Goal: Information Seeking & Learning: Learn about a topic

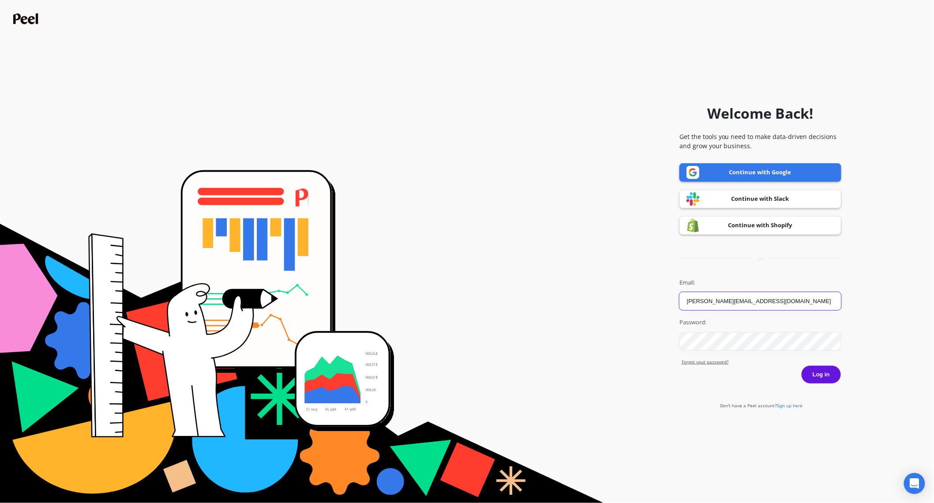
type input "Aaron@volcanicacoffee.com"
click at [822, 374] on button "Log in" at bounding box center [821, 374] width 40 height 19
click at [825, 372] on button "Log in" at bounding box center [821, 374] width 40 height 19
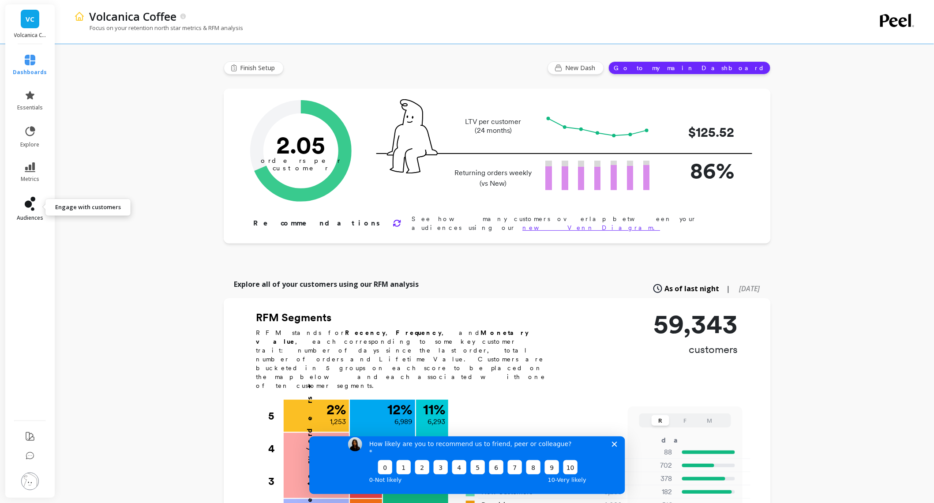
click at [31, 214] on span "audiences" at bounding box center [30, 217] width 26 height 7
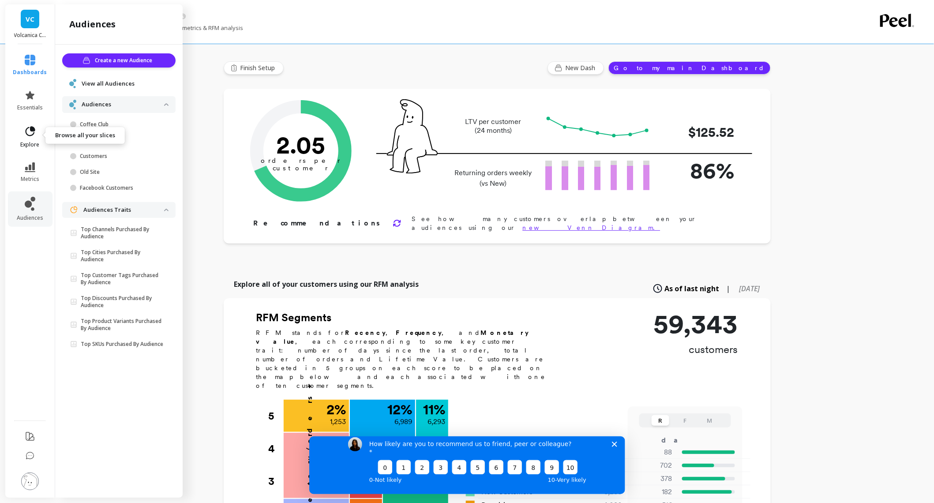
click at [27, 127] on icon at bounding box center [30, 131] width 12 height 12
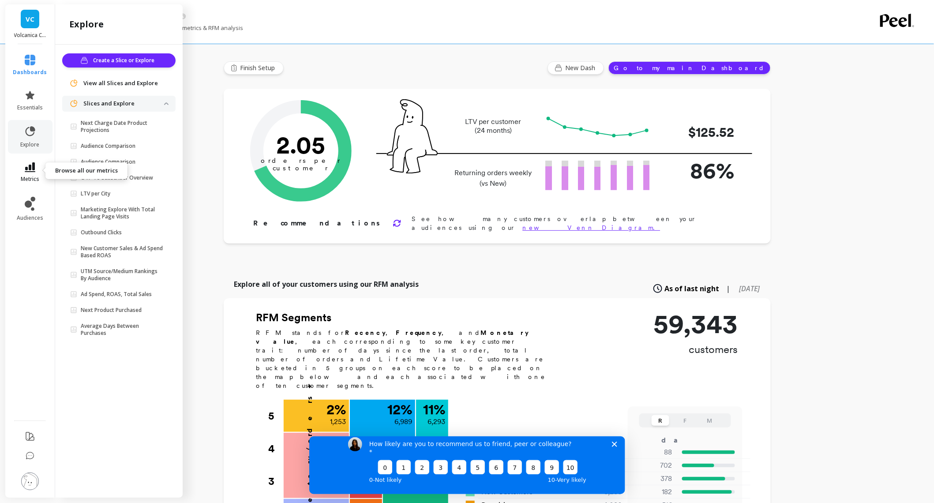
click at [34, 173] on link "metrics" at bounding box center [30, 172] width 34 height 20
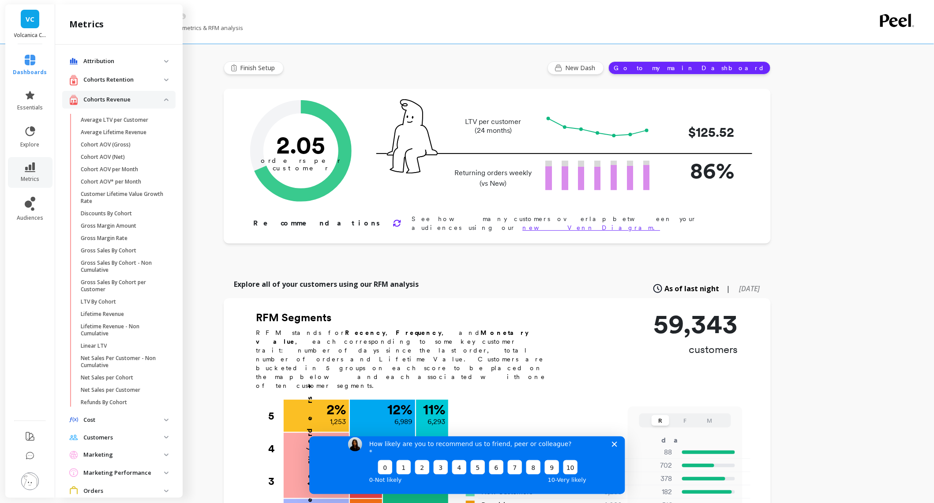
click at [121, 416] on span "Cost" at bounding box center [118, 420] width 113 height 16
click at [121, 436] on span "Discounts" at bounding box center [123, 439] width 84 height 7
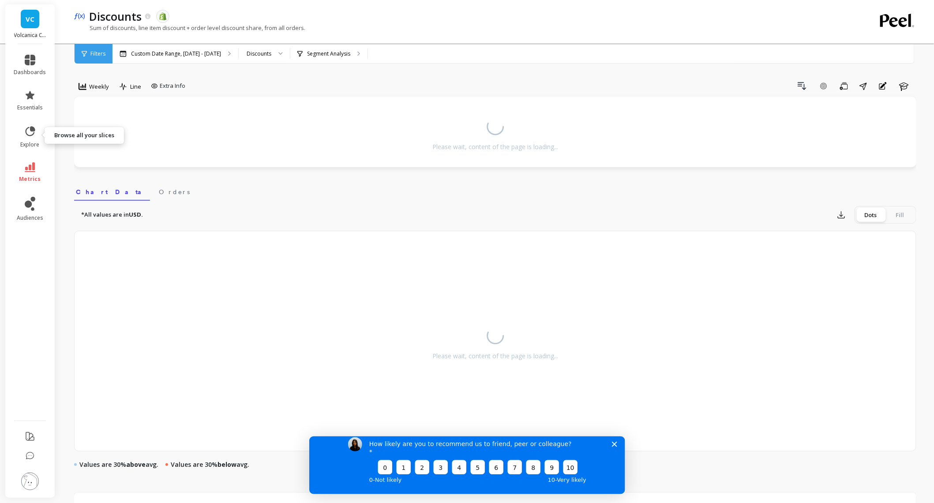
click at [27, 166] on icon at bounding box center [30, 167] width 11 height 10
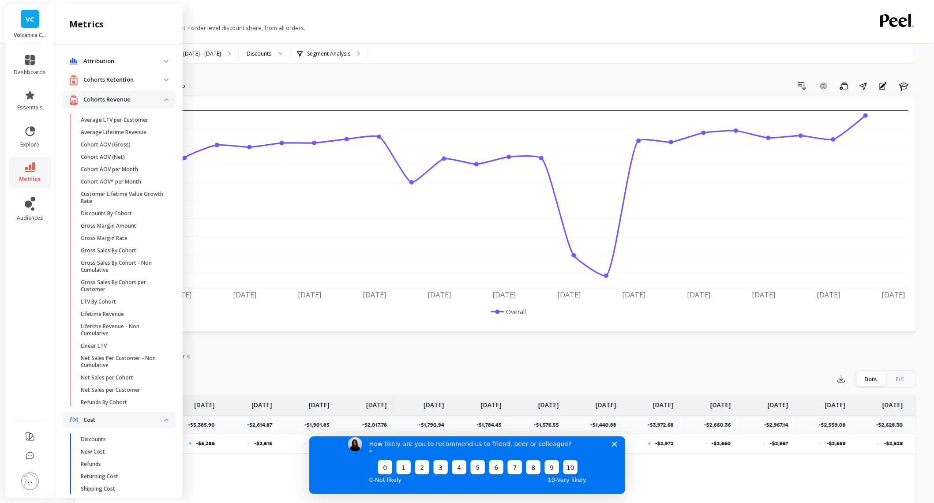
click at [129, 416] on p "Cost" at bounding box center [123, 420] width 81 height 9
click at [125, 433] on p "Customers" at bounding box center [123, 437] width 81 height 9
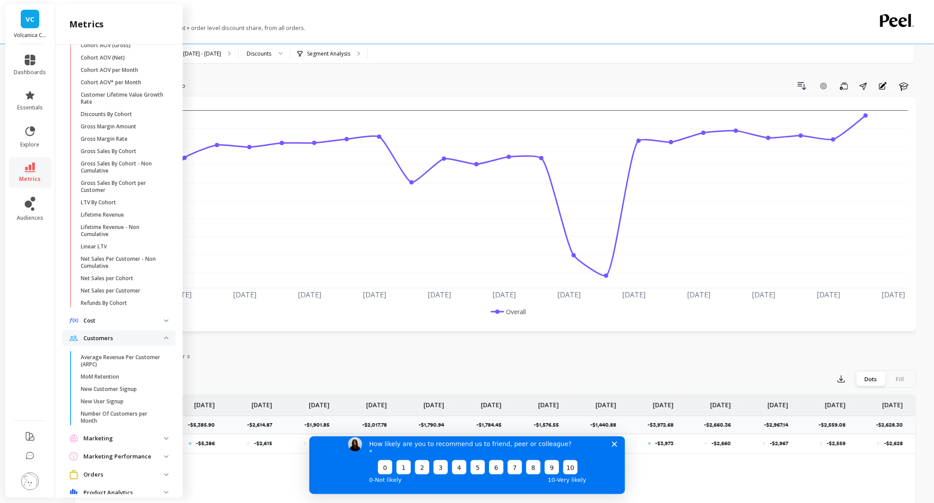
scroll to position [101, 0]
click at [105, 384] on p "New Customer Signup" at bounding box center [109, 387] width 56 height 7
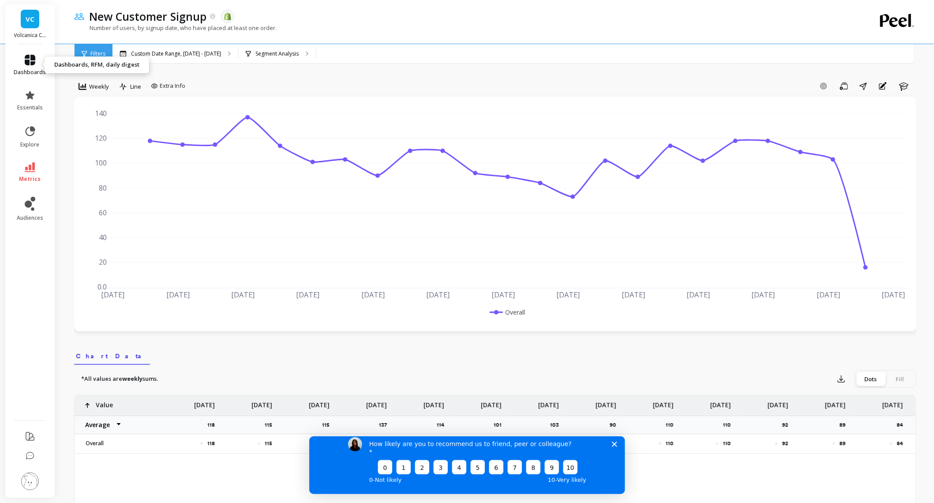
click at [27, 65] on link "dashboards" at bounding box center [30, 65] width 32 height 21
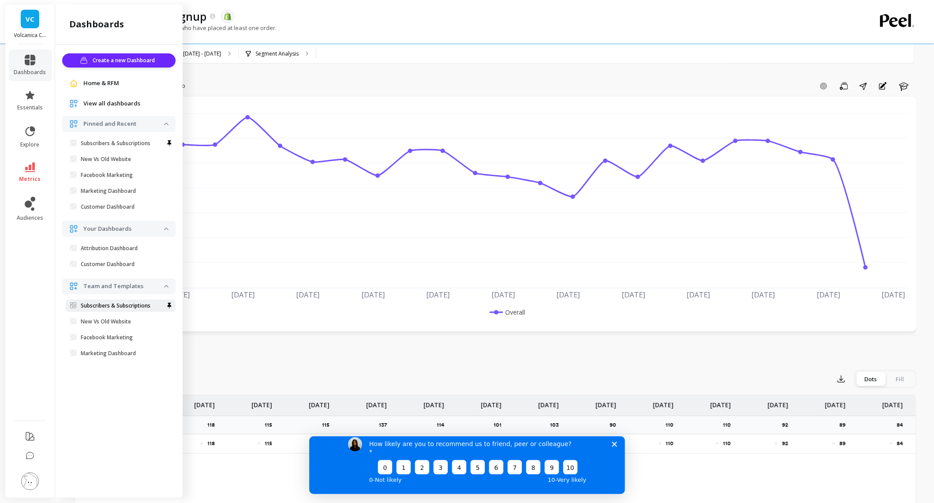
click at [135, 307] on p "Subscribers & Subscriptions" at bounding box center [116, 305] width 70 height 7
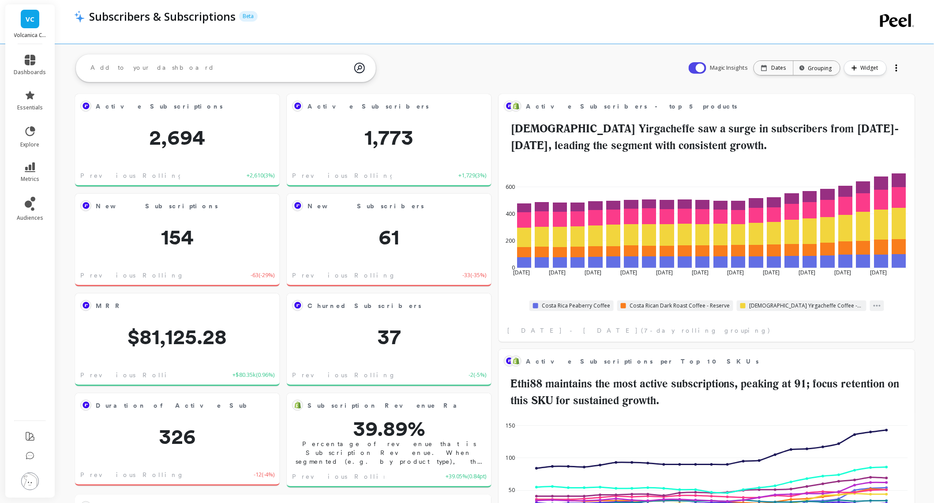
scroll to position [242, 398]
click at [21, 52] on li "dashboards" at bounding box center [30, 65] width 43 height 32
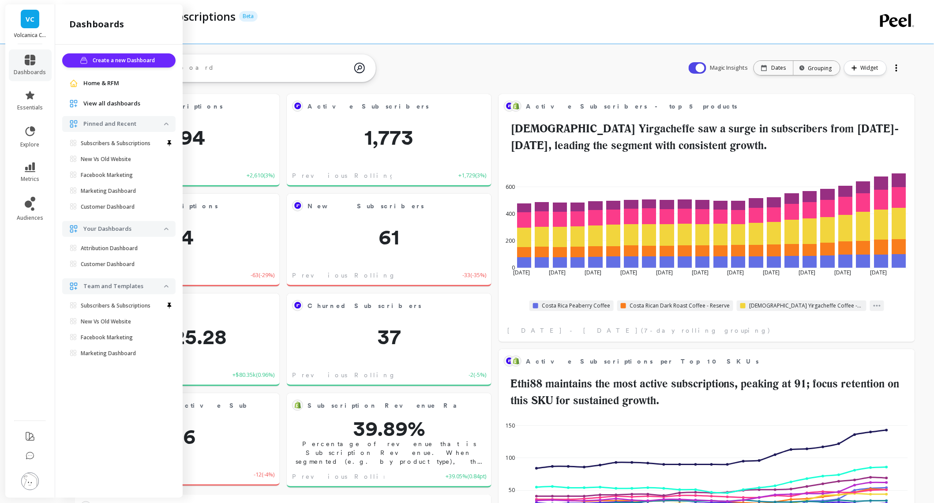
click at [28, 27] on link "VC" at bounding box center [30, 19] width 19 height 19
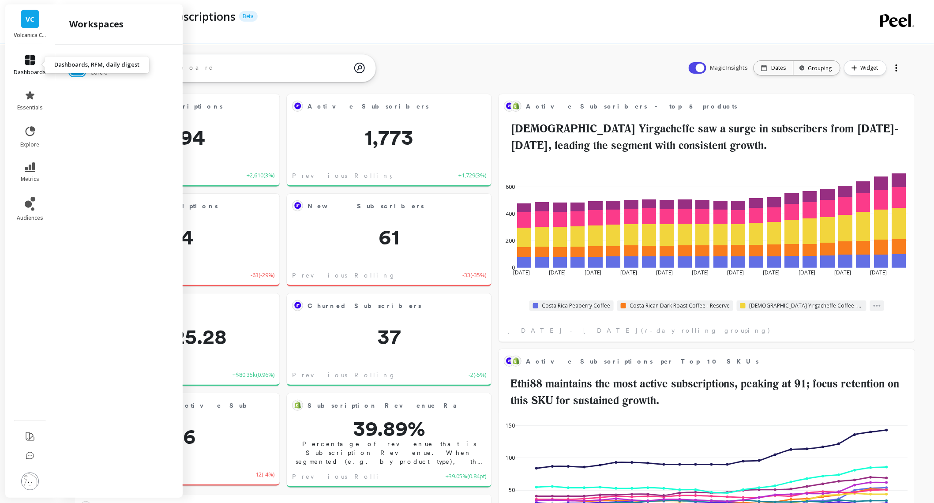
click at [30, 60] on icon at bounding box center [30, 60] width 11 height 11
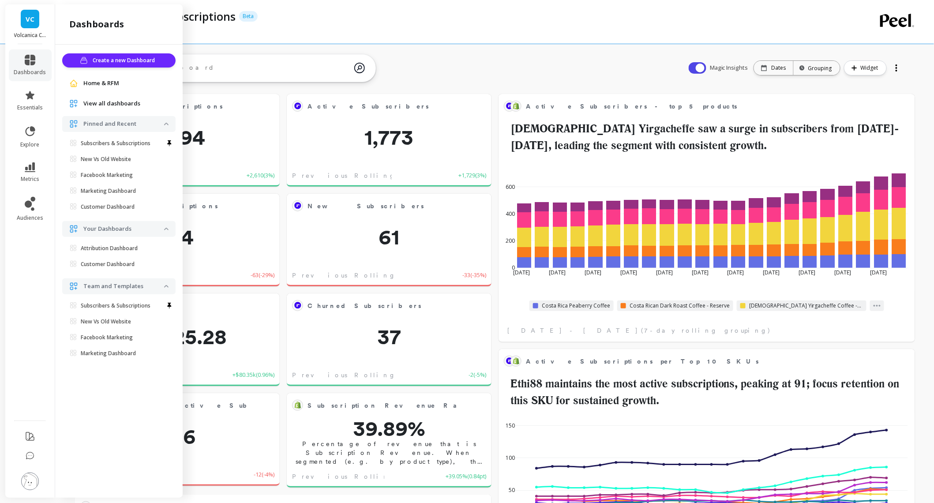
click at [98, 90] on div "Home & RFM" at bounding box center [118, 83] width 113 height 16
click at [98, 85] on span "Home & RFM" at bounding box center [101, 83] width 36 height 9
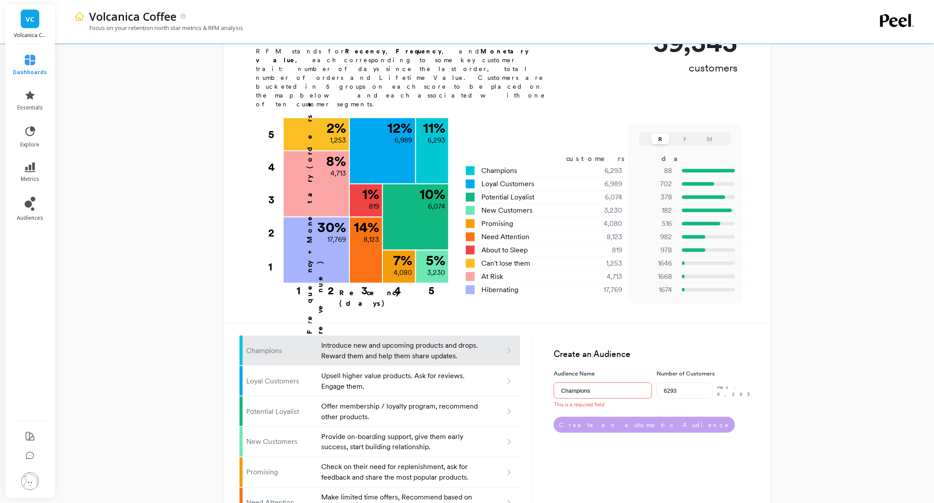
scroll to position [207, 0]
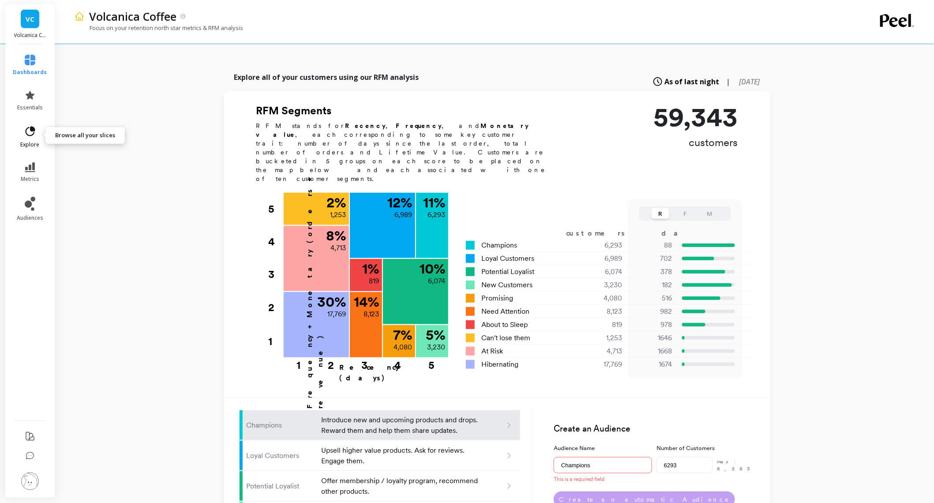
click at [31, 132] on icon at bounding box center [30, 131] width 12 height 12
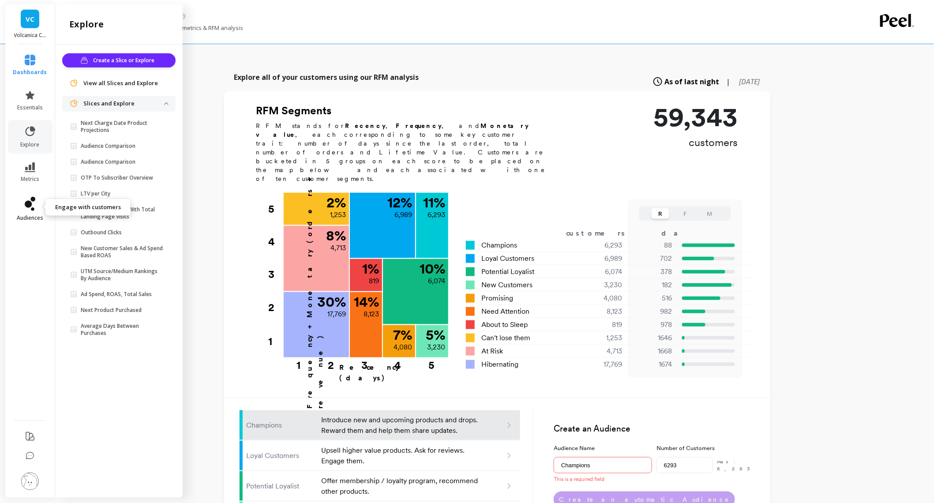
click at [34, 203] on icon at bounding box center [30, 204] width 11 height 14
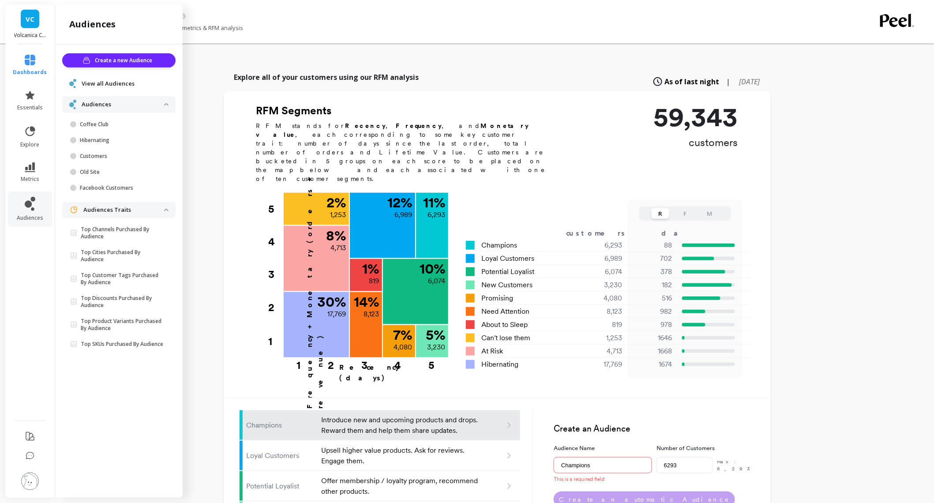
click at [108, 87] on span "View all Audiences" at bounding box center [108, 83] width 53 height 9
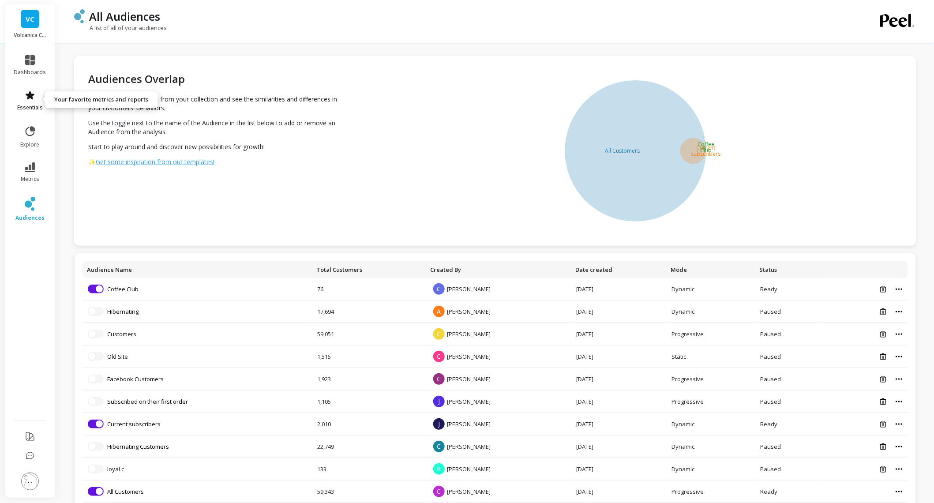
click at [25, 100] on link "essentials" at bounding box center [30, 100] width 32 height 21
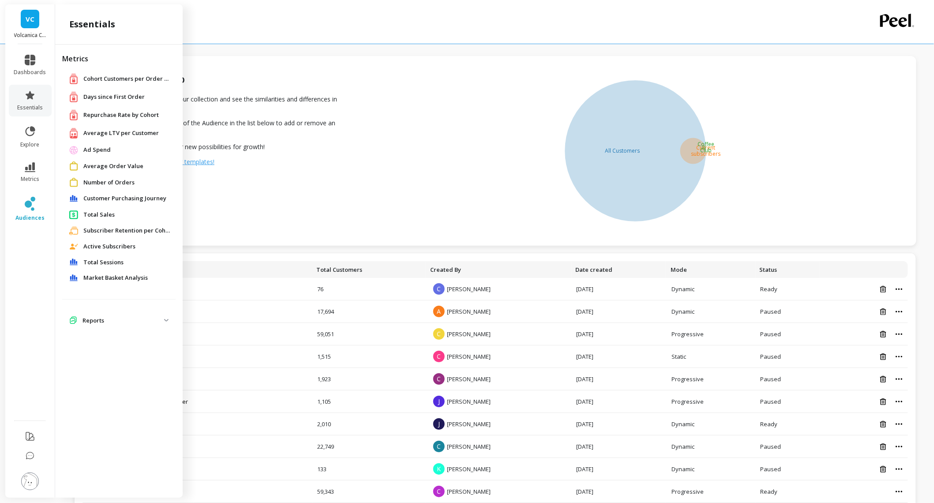
click at [123, 198] on span "Customer Purchasing Journey" at bounding box center [124, 198] width 83 height 9
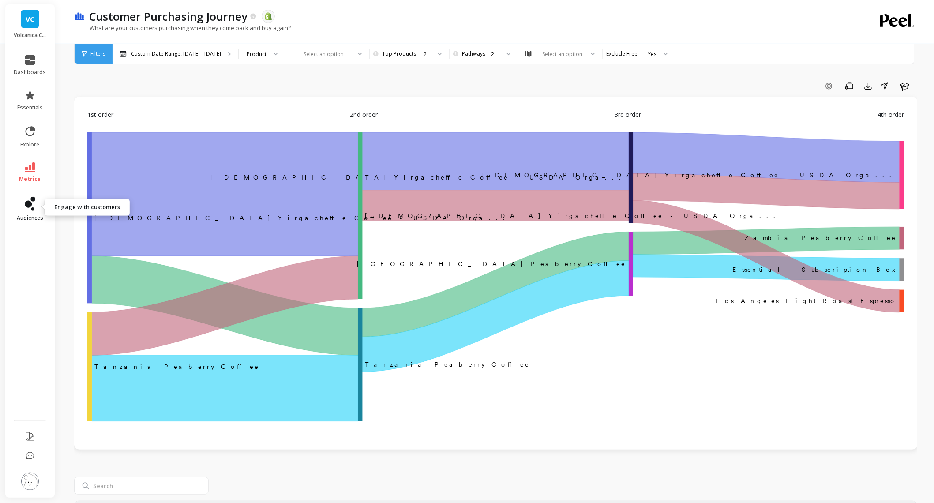
click at [37, 204] on link "audiences" at bounding box center [30, 209] width 32 height 25
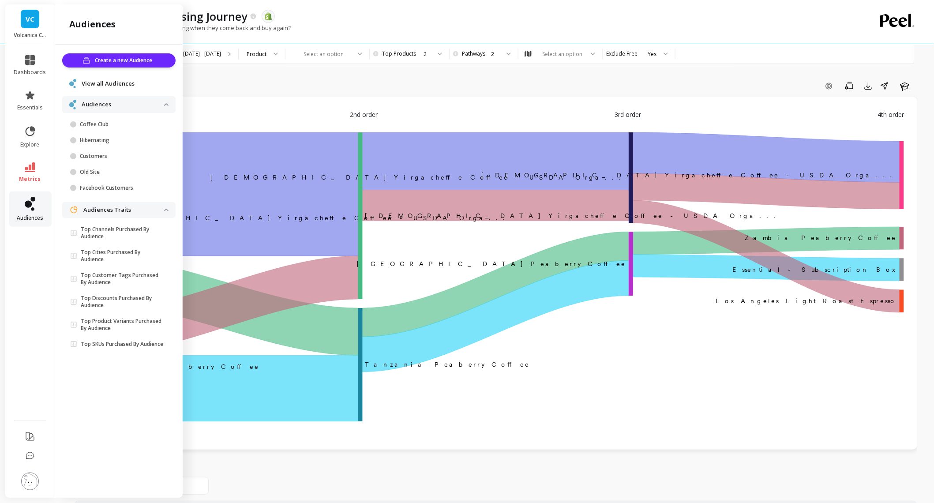
click at [37, 204] on link "audiences" at bounding box center [30, 209] width 32 height 25
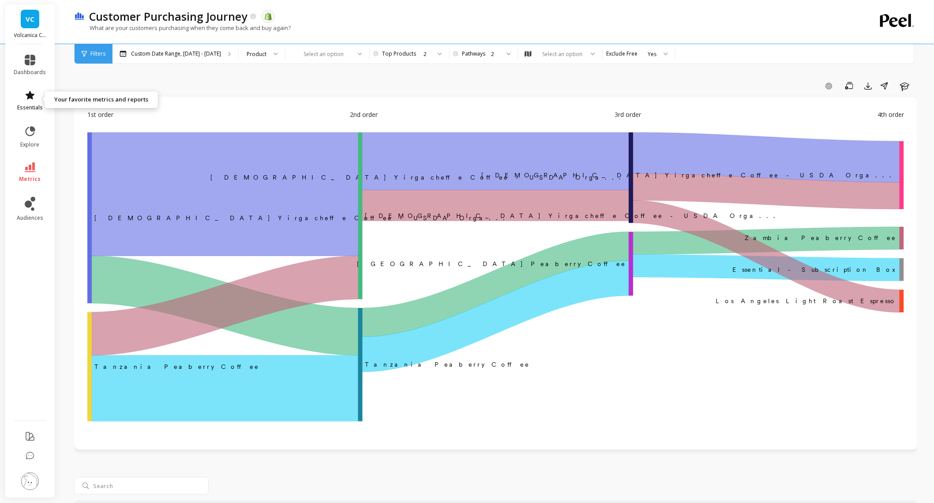
click at [30, 95] on icon at bounding box center [30, 95] width 9 height 8
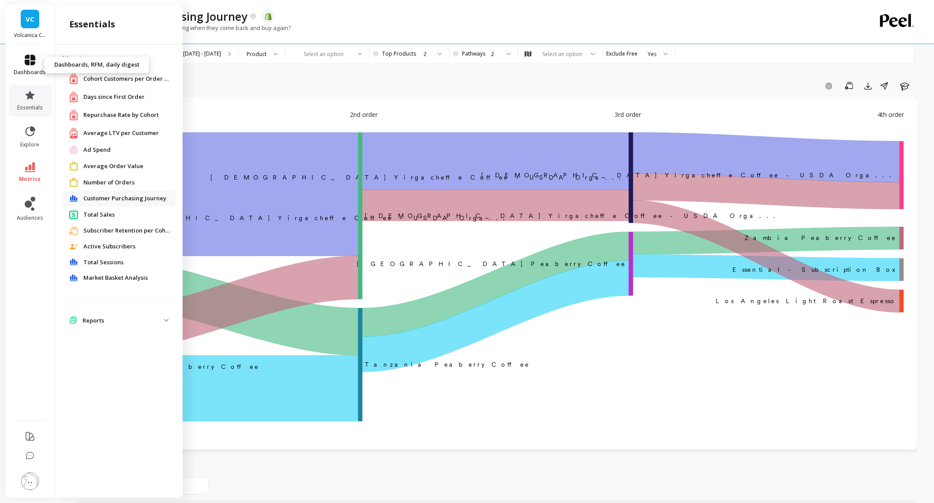
click at [31, 57] on icon at bounding box center [30, 60] width 11 height 11
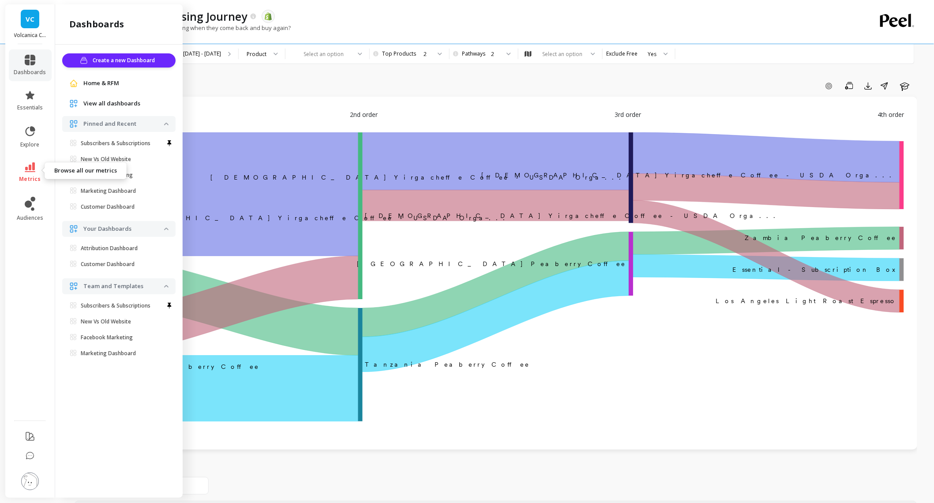
click at [30, 169] on icon at bounding box center [30, 167] width 11 height 10
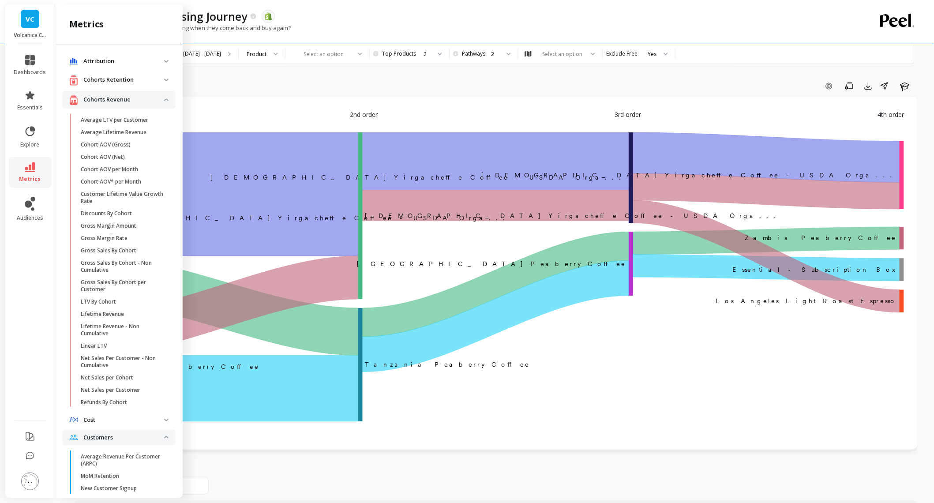
click at [99, 95] on p "Cohorts Revenue" at bounding box center [123, 99] width 81 height 9
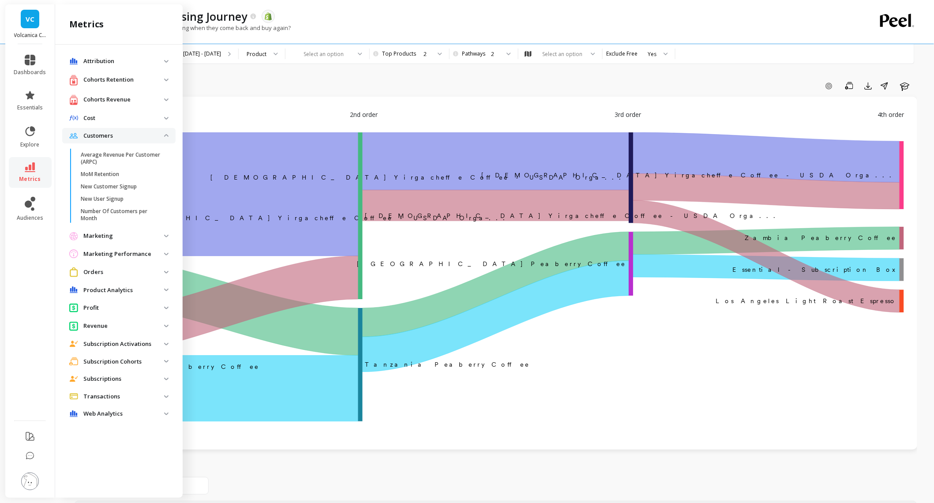
click at [111, 60] on p "Attribution" at bounding box center [123, 61] width 81 height 9
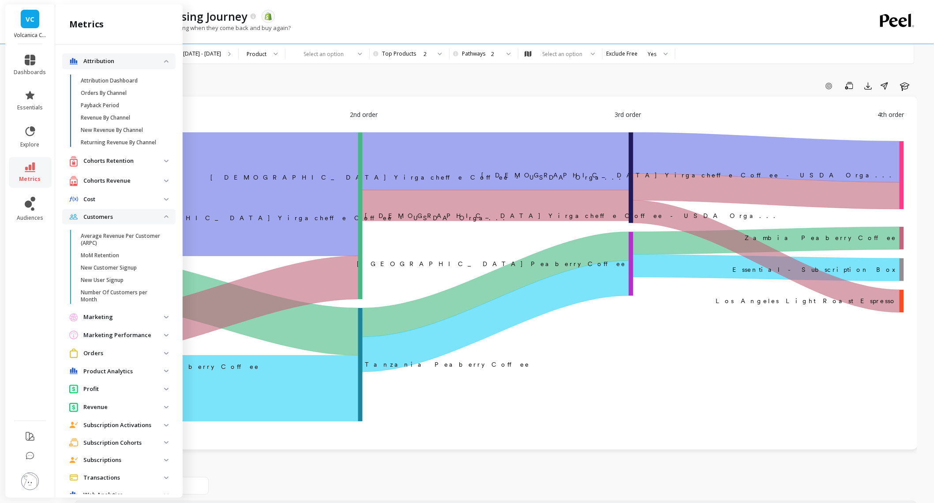
click at [111, 60] on p "Attribution" at bounding box center [123, 61] width 81 height 9
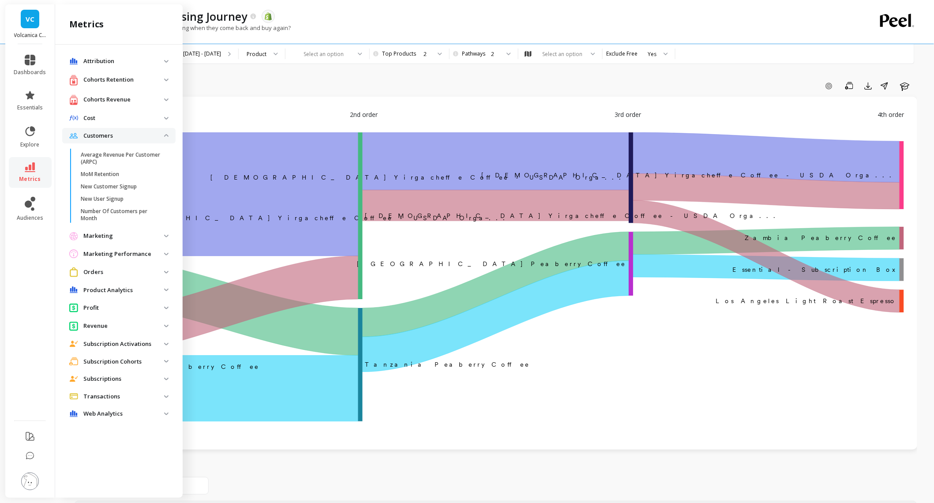
click at [117, 233] on p "Marketing" at bounding box center [123, 236] width 81 height 9
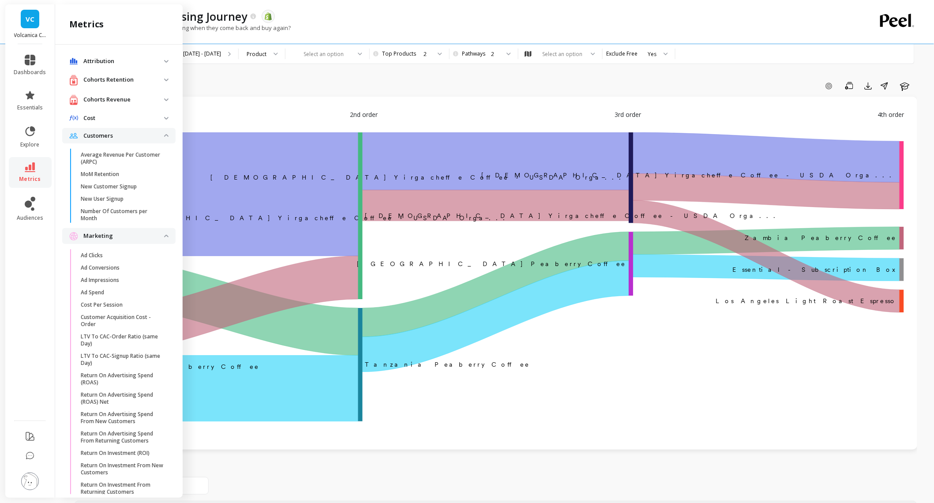
click at [120, 232] on p "Marketing" at bounding box center [123, 236] width 81 height 9
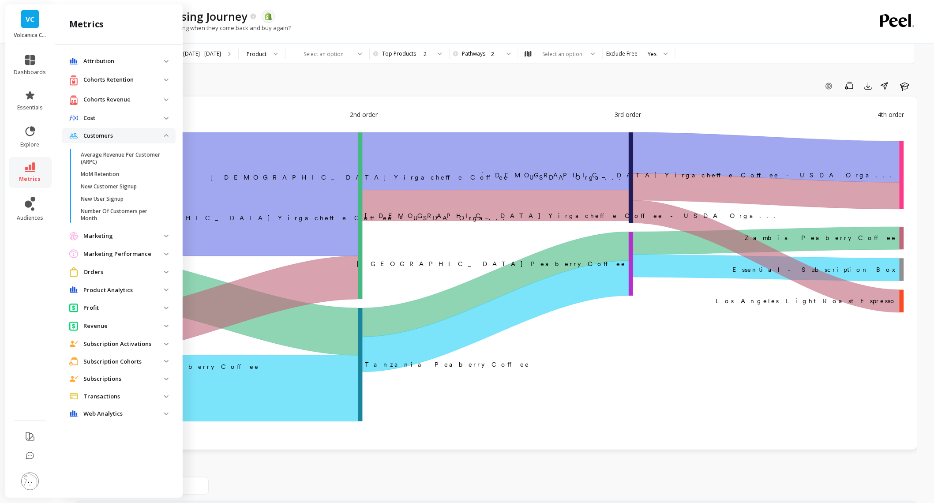
click at [116, 250] on p "Marketing Performance" at bounding box center [123, 254] width 81 height 9
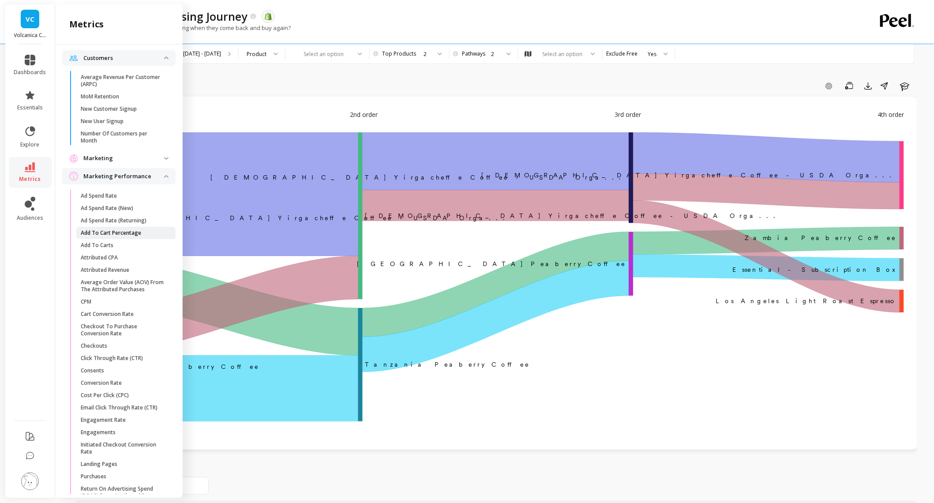
scroll to position [83, 0]
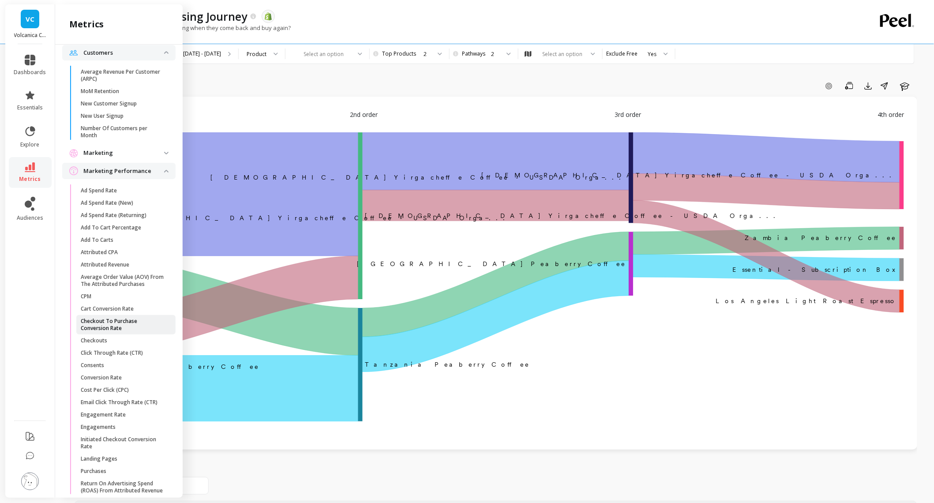
click at [103, 320] on p "Checkout To Purchase Conversion Rate" at bounding box center [123, 325] width 84 height 14
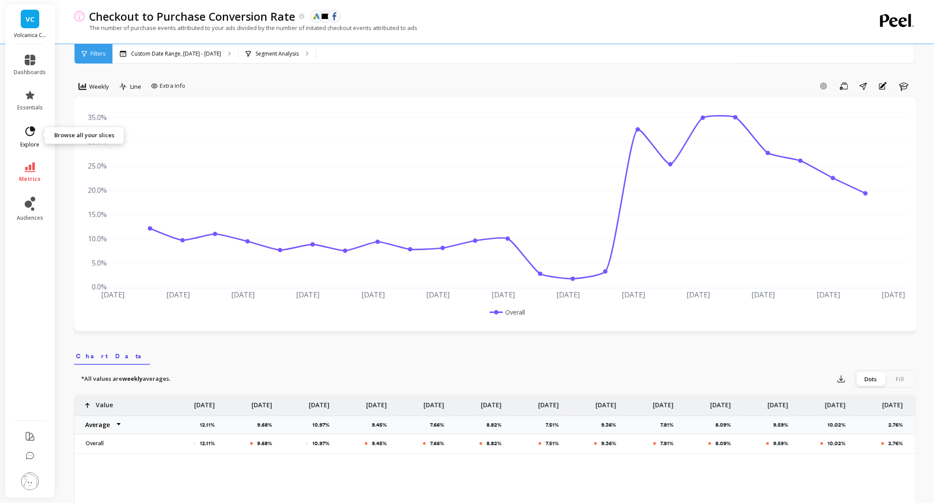
click at [34, 130] on icon at bounding box center [31, 131] width 10 height 10
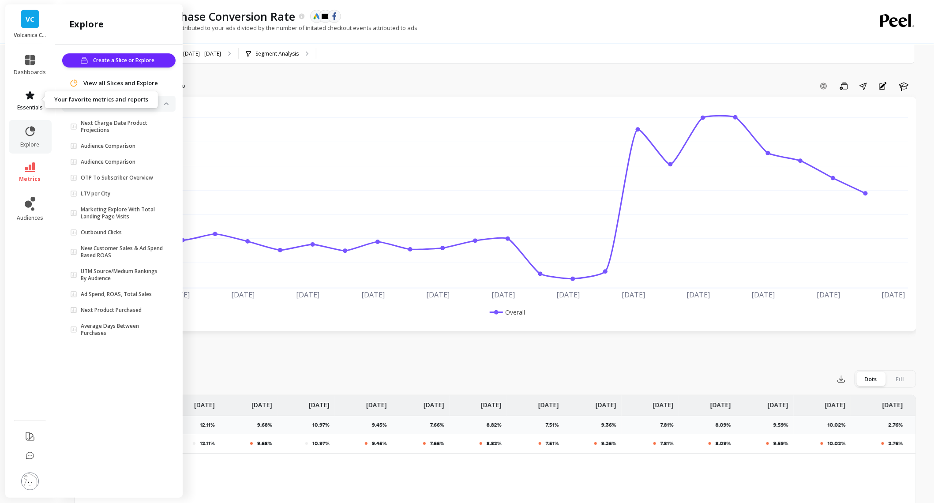
click at [29, 93] on icon at bounding box center [30, 95] width 9 height 8
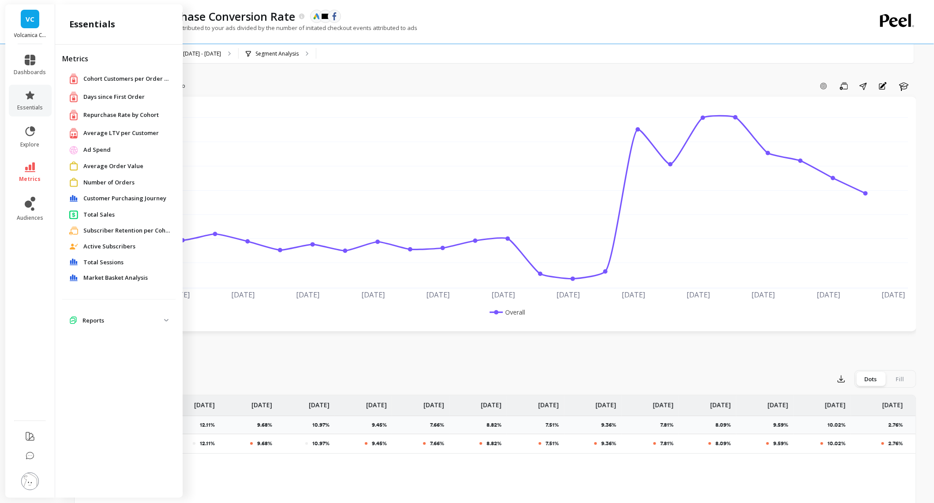
click at [30, 489] on img at bounding box center [30, 482] width 18 height 18
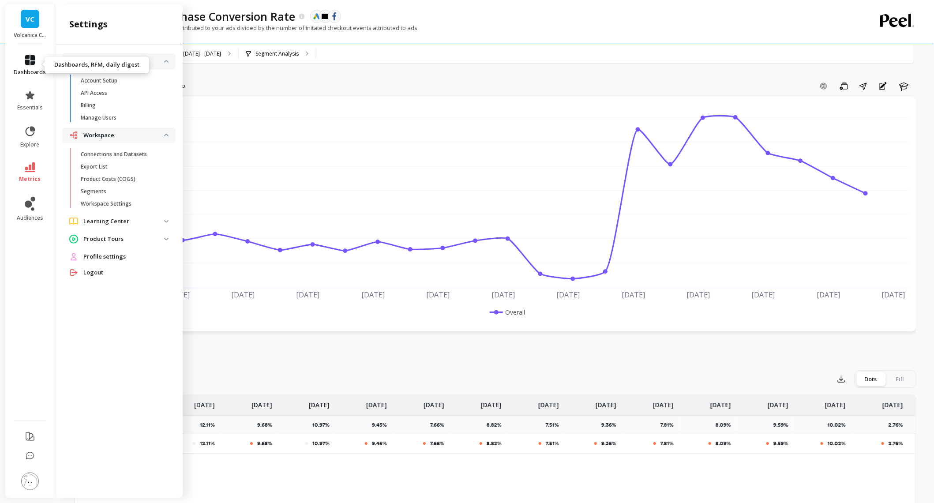
click at [30, 61] on icon at bounding box center [30, 60] width 11 height 11
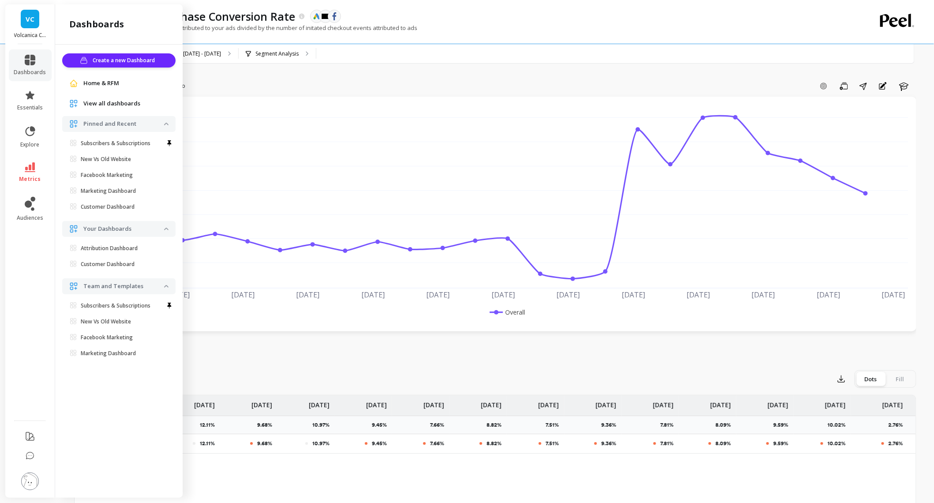
click at [34, 27] on link "VC" at bounding box center [30, 19] width 19 height 19
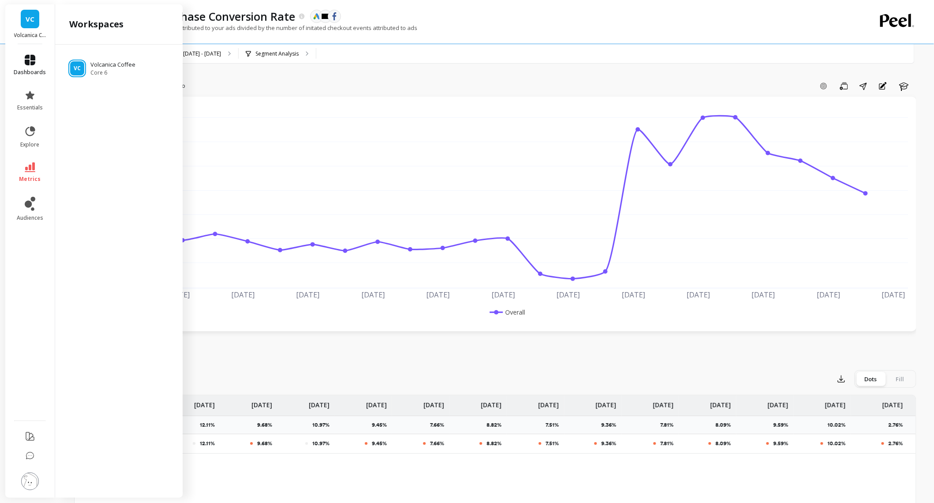
click at [27, 61] on icon at bounding box center [30, 60] width 11 height 11
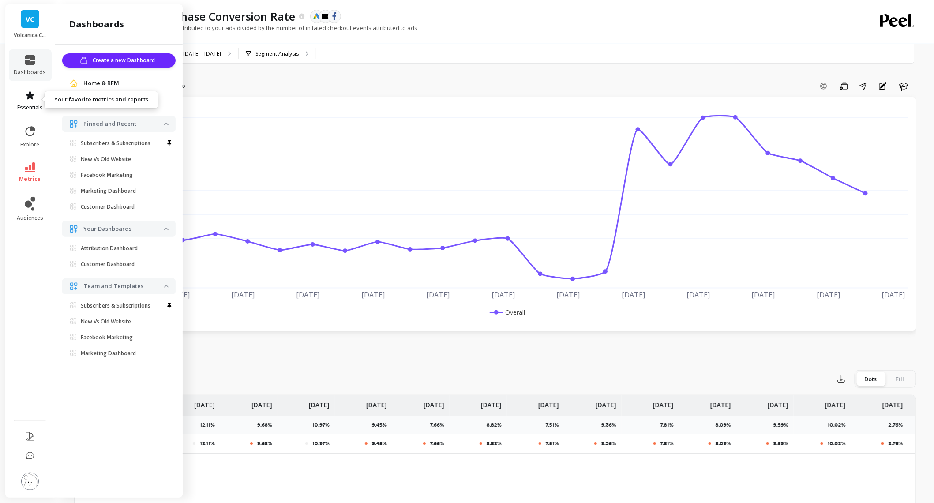
click at [22, 94] on link "essentials" at bounding box center [30, 100] width 32 height 21
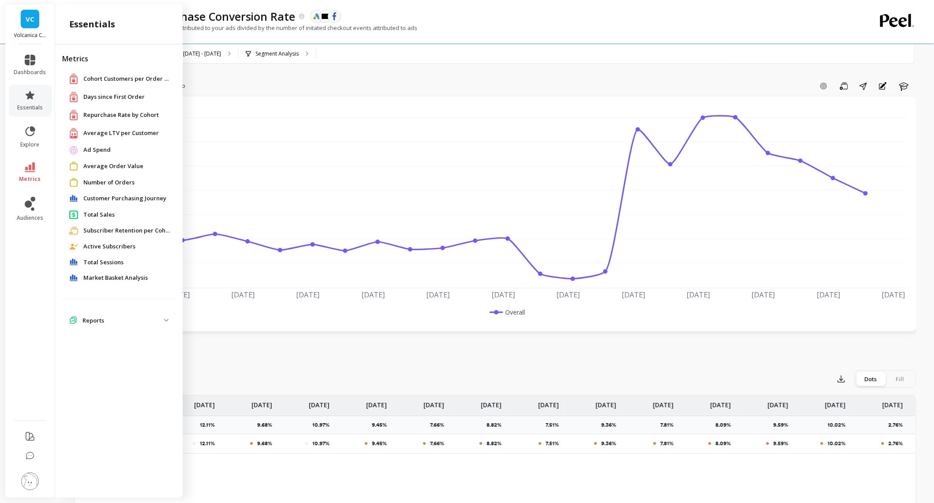
click at [27, 123] on li "explore" at bounding box center [30, 137] width 43 height 34
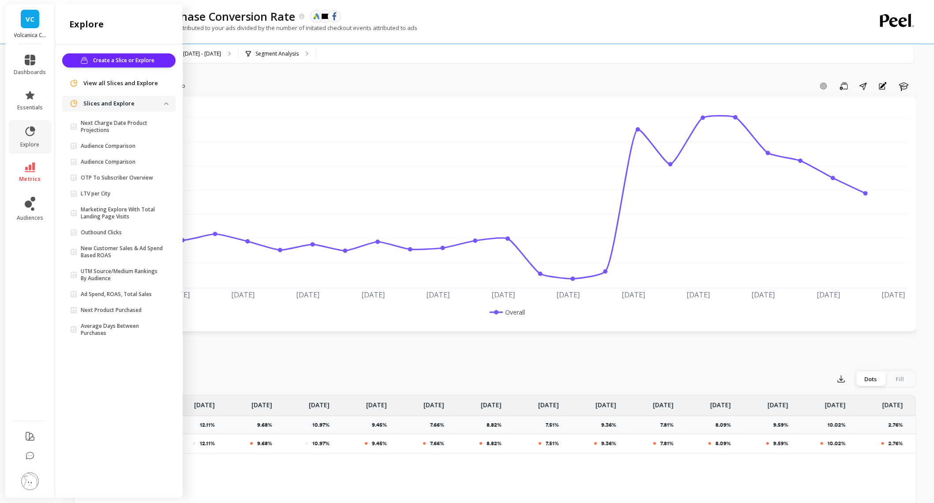
click at [25, 187] on ul "dashboards essentials explore metrics audiences" at bounding box center [30, 229] width 50 height 360
click at [26, 199] on icon at bounding box center [30, 204] width 11 height 14
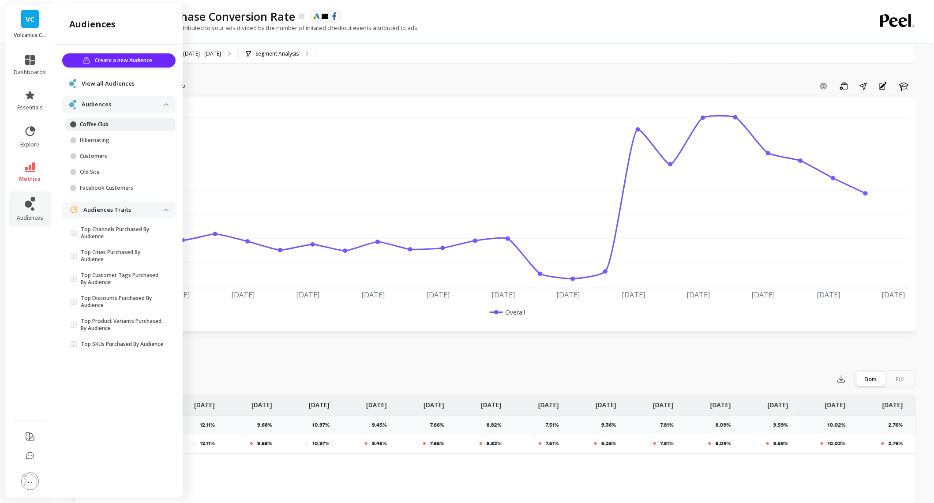
click at [87, 119] on link "Coffee Club" at bounding box center [121, 124] width 110 height 12
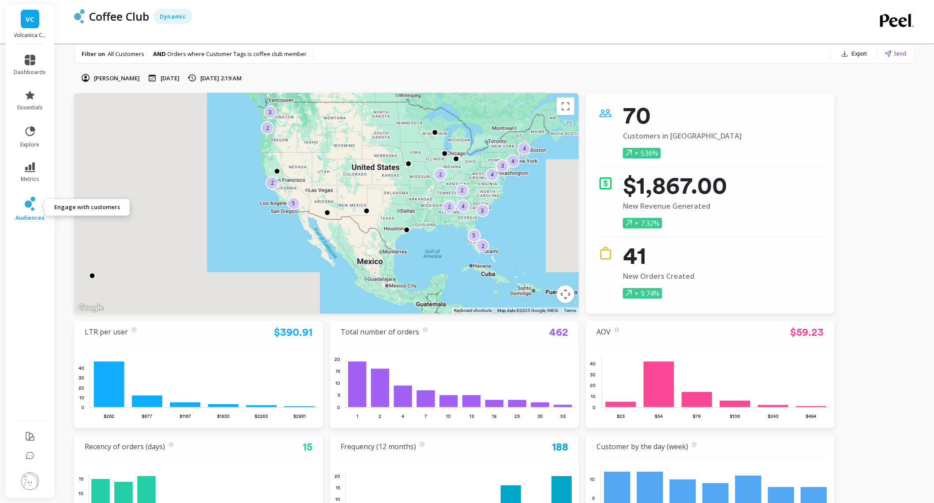
click at [30, 204] on icon at bounding box center [28, 204] width 7 height 7
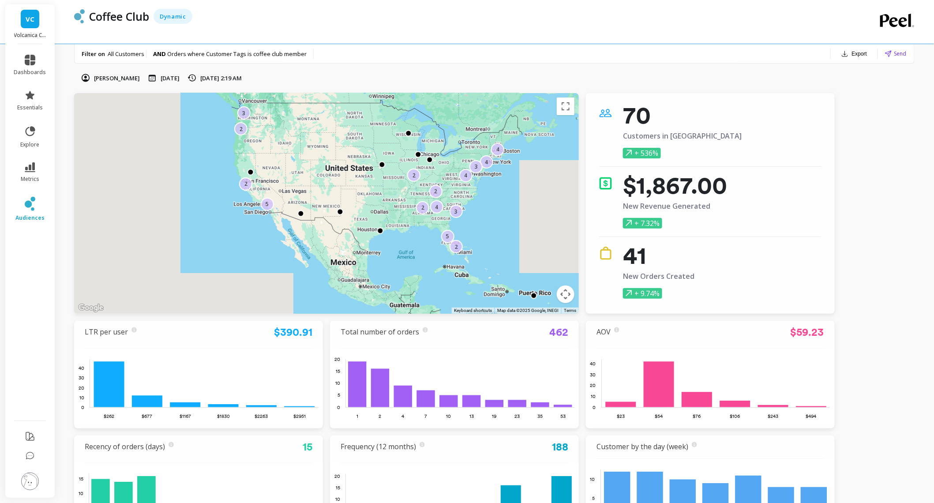
drag, startPoint x: 486, startPoint y: 204, endPoint x: 458, endPoint y: 205, distance: 27.8
click at [458, 205] on div "4 2 2 3 3 2 5 4 4 4 3 2 5 2 2" at bounding box center [697, 462] width 794 height 516
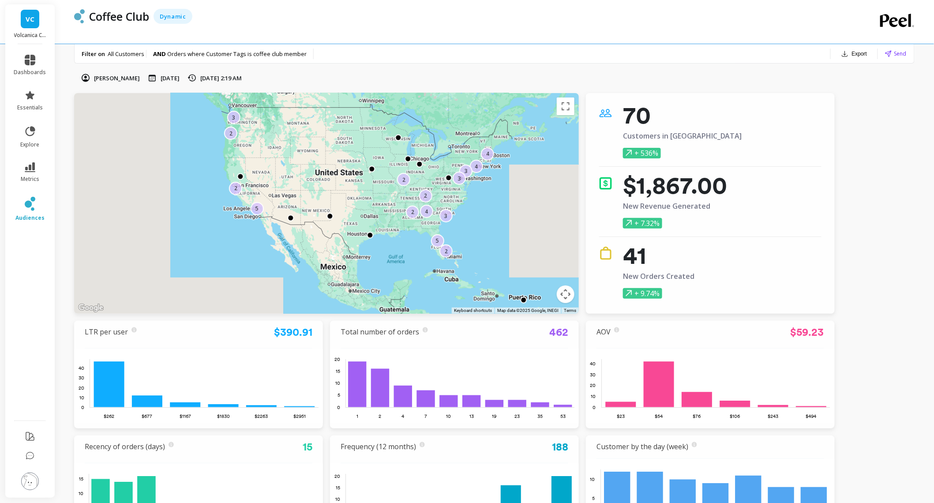
drag, startPoint x: 478, startPoint y: 183, endPoint x: 467, endPoint y: 187, distance: 11.3
click at [467, 187] on div "4 2 2 3 3 2 5 3 4 4 3 2 5 2 2" at bounding box center [326, 203] width 505 height 221
click at [571, 297] on button "Map camera controls" at bounding box center [566, 294] width 18 height 18
click at [547, 254] on button "Zoom in" at bounding box center [544, 250] width 18 height 18
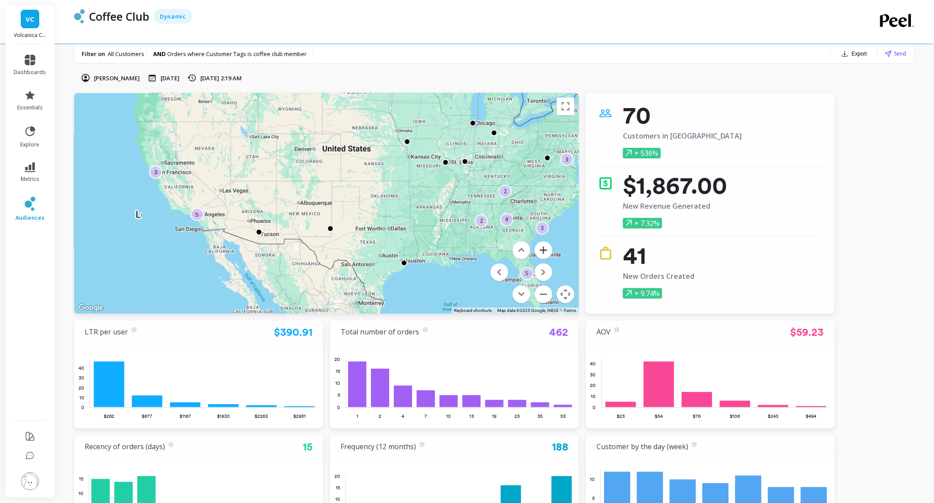
click at [547, 254] on button "Zoom in" at bounding box center [544, 250] width 18 height 18
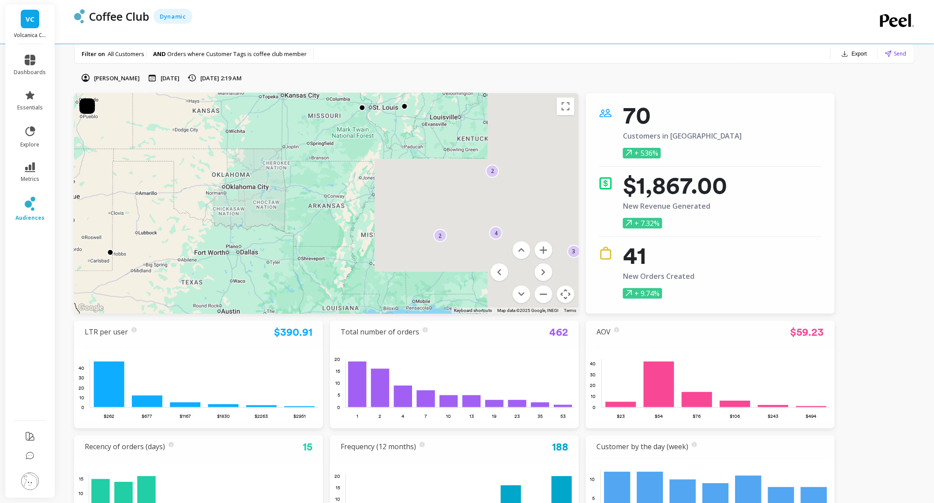
drag, startPoint x: 541, startPoint y: 193, endPoint x: 315, endPoint y: 187, distance: 226.4
click at [315, 187] on div "2 2 3 2 5 3 4 4 3 2 3 5 2 5" at bounding box center [326, 203] width 505 height 221
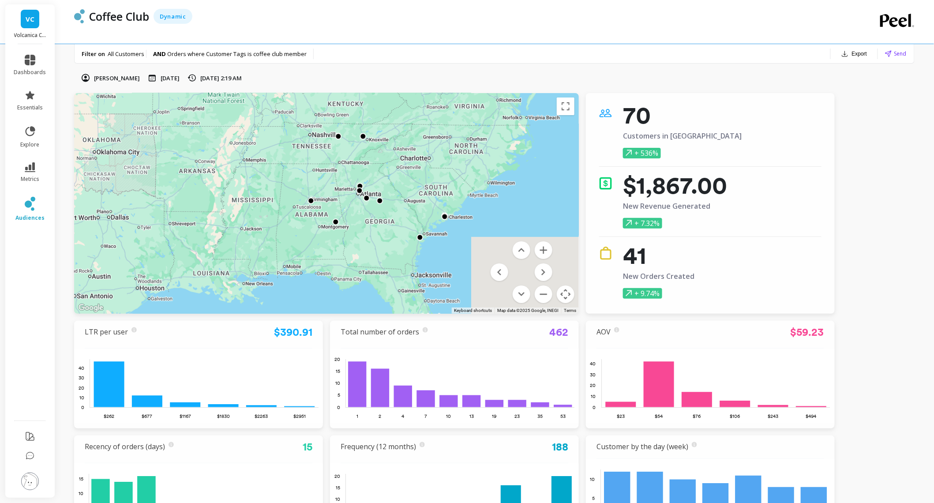
drag, startPoint x: 377, startPoint y: 181, endPoint x: 349, endPoint y: 151, distance: 41.2
click at [349, 151] on div at bounding box center [326, 203] width 505 height 221
click at [548, 249] on button "Zoom in" at bounding box center [544, 250] width 18 height 18
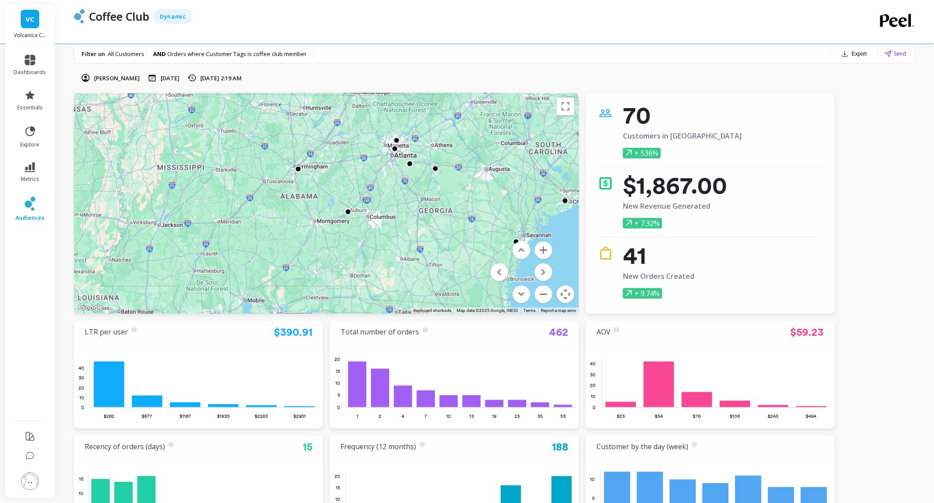
drag, startPoint x: 440, startPoint y: 254, endPoint x: 439, endPoint y: 227, distance: 26.9
click at [439, 227] on div at bounding box center [723, 432] width 794 height 516
click at [548, 244] on button "Zoom in" at bounding box center [544, 250] width 18 height 18
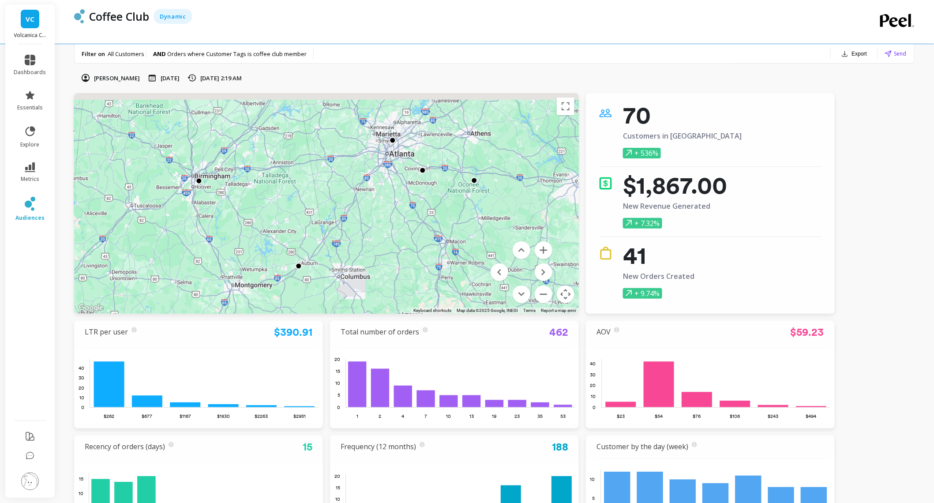
drag, startPoint x: 497, startPoint y: 167, endPoint x: 409, endPoint y: 237, distance: 112.4
click at [409, 237] on div at bounding box center [326, 203] width 505 height 221
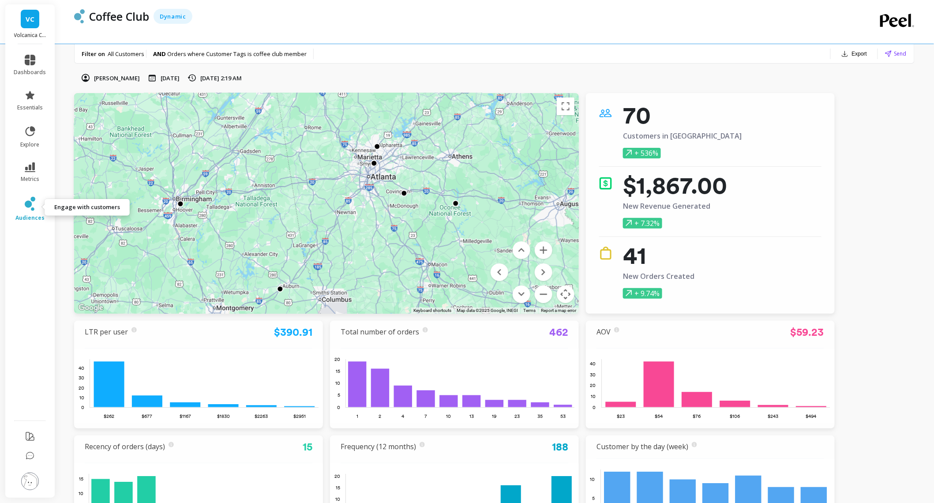
click at [28, 202] on icon at bounding box center [28, 204] width 7 height 7
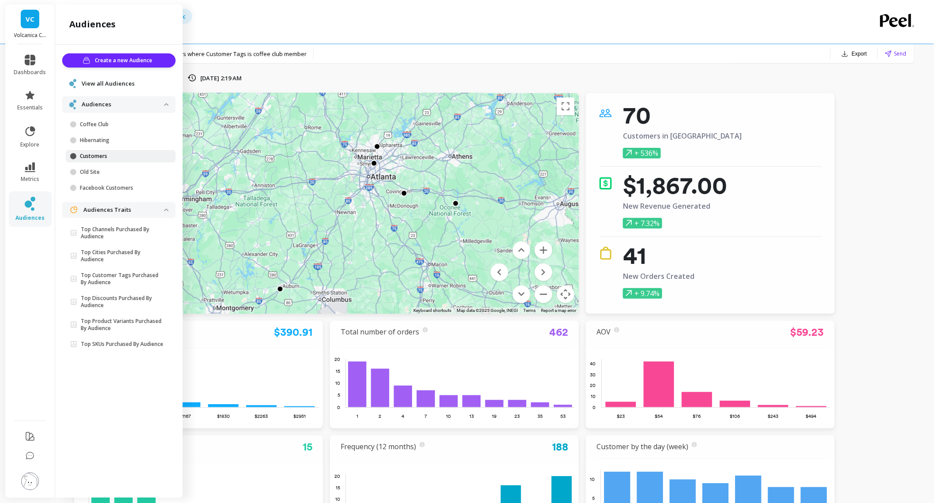
click at [93, 158] on link "Customers" at bounding box center [121, 156] width 110 height 12
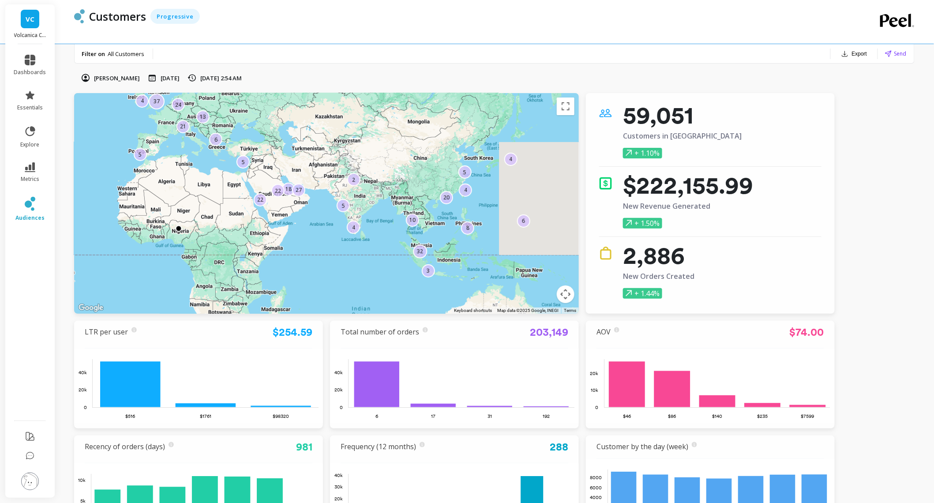
drag, startPoint x: 297, startPoint y: 204, endPoint x: 584, endPoint y: 215, distance: 286.6
click at [582, 214] on div "← Move left → Move right ↑ Move up ↓ Move down + Zoom in - Zoom out Home Jump l…" at bounding box center [454, 318] width 761 height 450
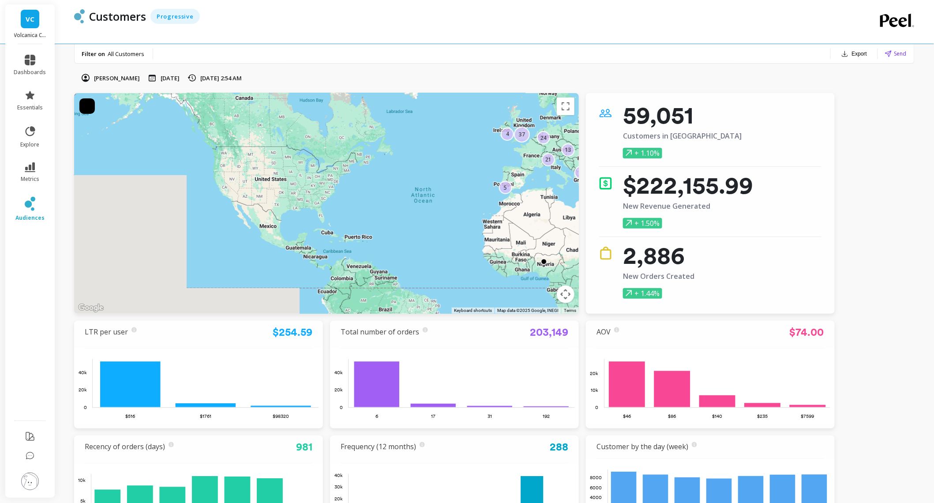
drag, startPoint x: 360, startPoint y: 193, endPoint x: 407, endPoint y: 194, distance: 47.2
click at [407, 194] on div "20 13 10 8 24 4 32 3 18 2 27 5 5 21 22 6 22 5 4 4 37 5 6 4" at bounding box center [326, 203] width 505 height 221
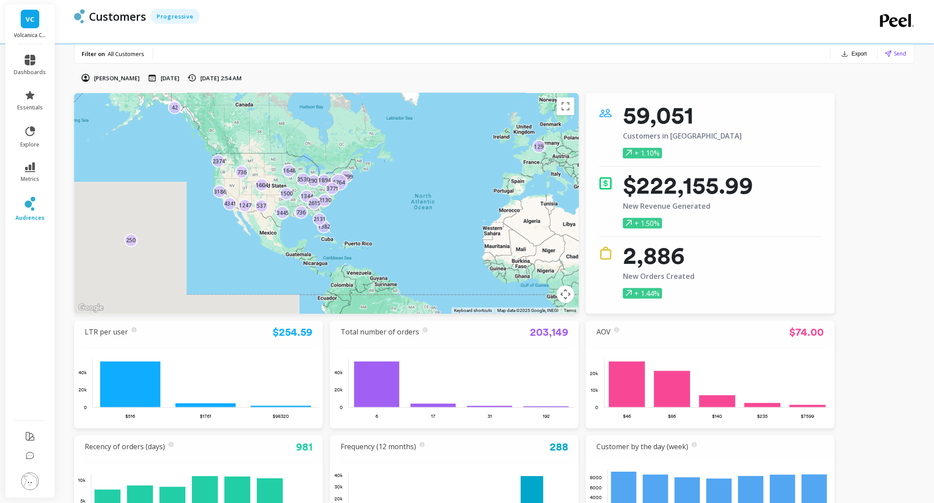
drag, startPoint x: 340, startPoint y: 203, endPoint x: 447, endPoint y: 209, distance: 107.9
click at [447, 209] on div "1382 250 2909 1344 3186 2130 736 2615 2374 1894 2799 6764 3530 1648 2131 4341 1…" at bounding box center [326, 203] width 505 height 221
click at [565, 296] on button "Map camera controls" at bounding box center [566, 294] width 18 height 18
click at [543, 248] on button "Zoom in" at bounding box center [544, 250] width 18 height 18
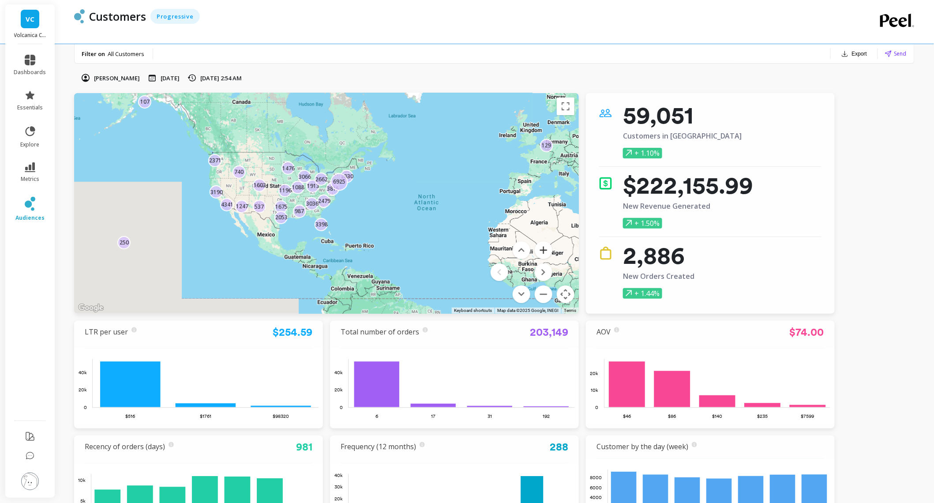
click at [543, 248] on button "Zoom in" at bounding box center [544, 250] width 18 height 18
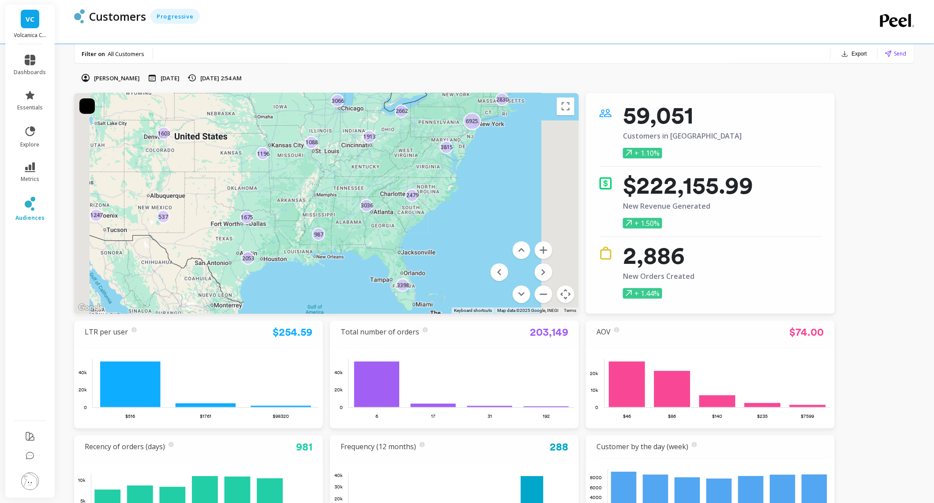
drag, startPoint x: 329, startPoint y: 190, endPoint x: 426, endPoint y: 190, distance: 97.1
click at [426, 190] on div "250 1913 3190 1675 107 2371 2830 2479 987 4341 129 740 2662 3036 3398 537 1247 …" at bounding box center [326, 203] width 505 height 221
click at [545, 248] on button "Zoom in" at bounding box center [544, 250] width 18 height 18
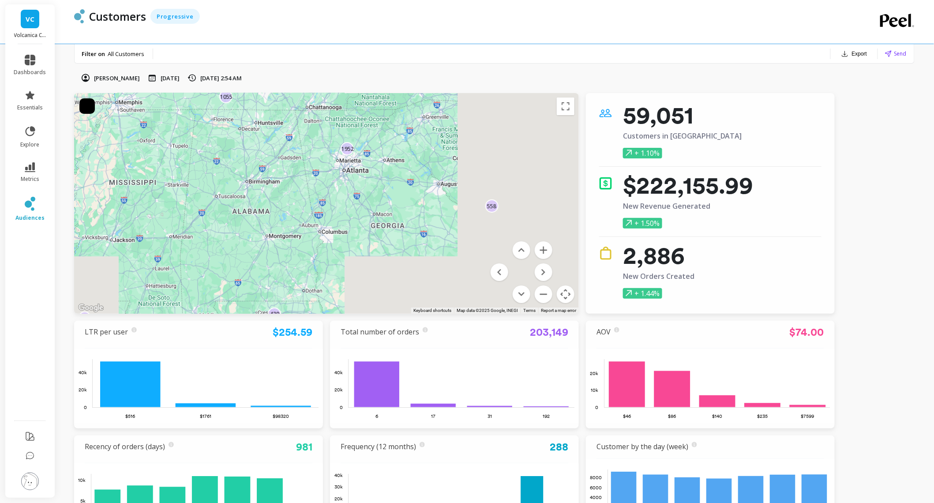
drag, startPoint x: 489, startPoint y: 219, endPoint x: 309, endPoint y: 145, distance: 194.5
click at [309, 145] on div "618 1036 3096 1336 1055 217 4967 871 2418 1208 2112 905 933 1068 449 1557 1034 …" at bounding box center [558, 394] width 794 height 516
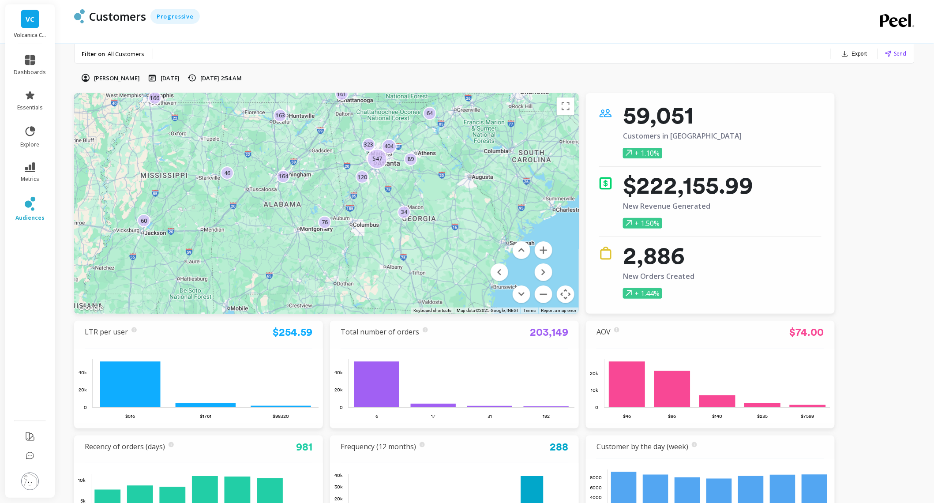
drag, startPoint x: 307, startPoint y: 169, endPoint x: 352, endPoint y: 169, distance: 45.0
click at [352, 169] on div "34 164 149 76 547 49 406 166 89 192 29 48 46 70 27 45 161 113 60 323 64 26 120 …" at bounding box center [326, 203] width 505 height 221
click at [544, 243] on button "Zoom in" at bounding box center [544, 250] width 18 height 18
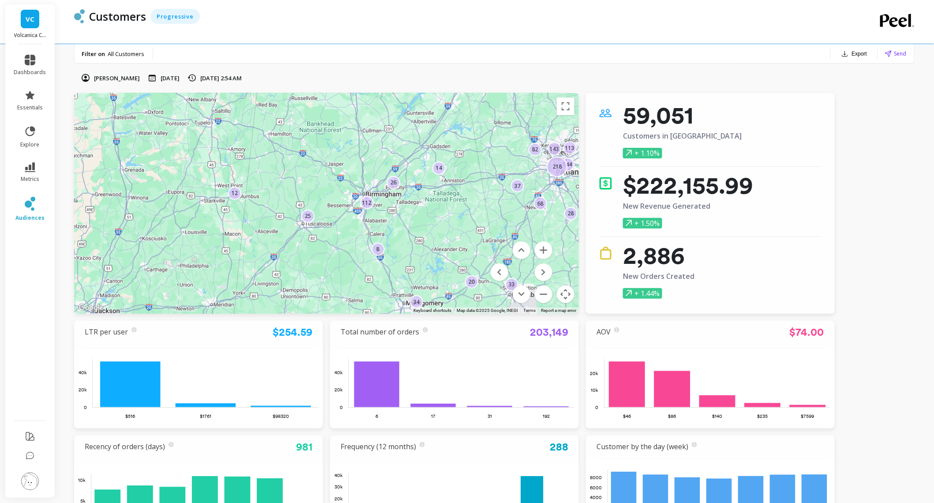
drag, startPoint x: 286, startPoint y: 179, endPoint x: 421, endPoint y: 227, distance: 142.9
click at [421, 227] on div "12 144 82 16 26 24 14 37 28 112 33 4 20 68 148 113 218 34 31 32 4 8 143 8 25" at bounding box center [326, 203] width 505 height 221
click at [548, 254] on button "Zoom in" at bounding box center [544, 250] width 18 height 18
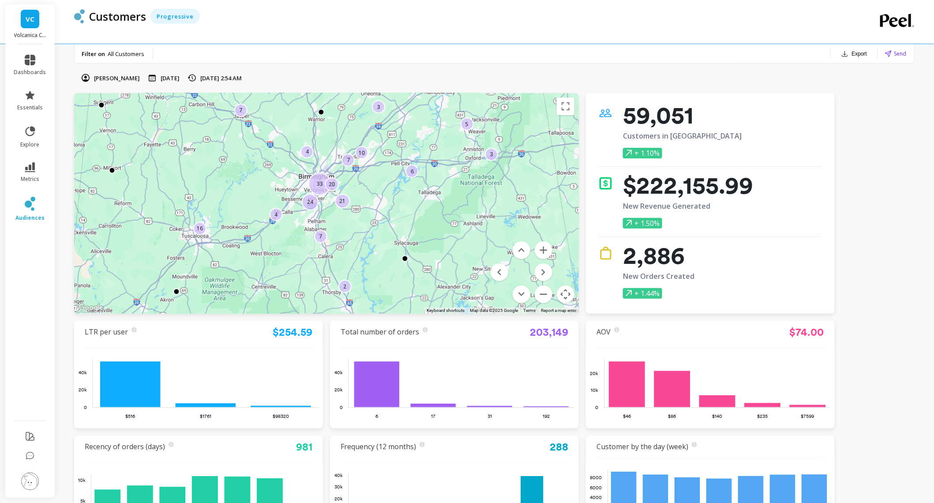
drag, startPoint x: 534, startPoint y: 211, endPoint x: 443, endPoint y: 201, distance: 91.9
click at [443, 201] on div "7 8 3 7 10 21 3 5 3 33 6 7 20 4 16 4 2 24" at bounding box center [640, 453] width 794 height 516
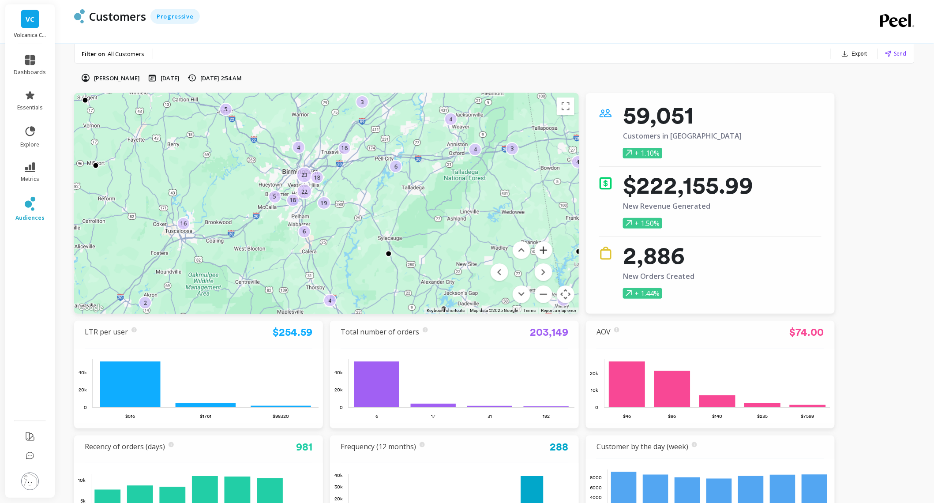
click at [546, 249] on button "Zoom in" at bounding box center [544, 250] width 18 height 18
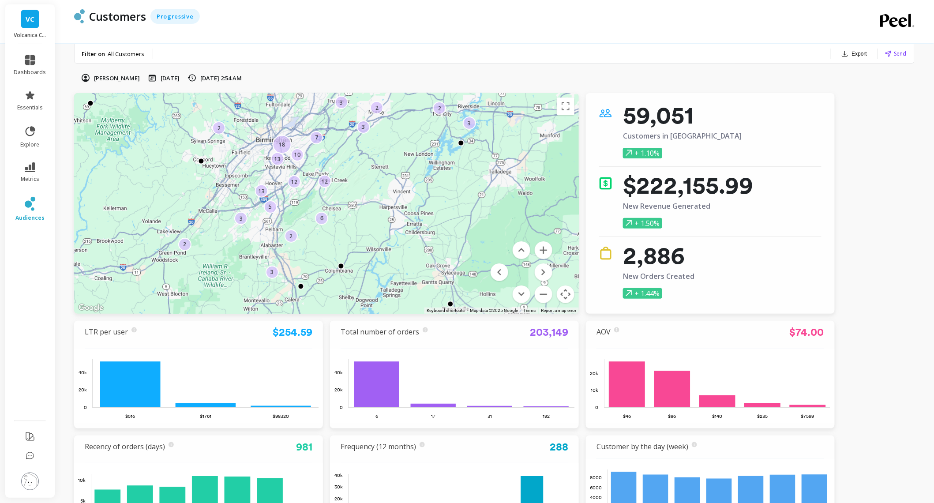
drag, startPoint x: 308, startPoint y: 176, endPoint x: 341, endPoint y: 183, distance: 33.8
click at [341, 183] on div "2 2 3 10 3 3 2 12 12 2 6 2 18 3 13 7 13 5 3" at bounding box center [326, 203] width 505 height 221
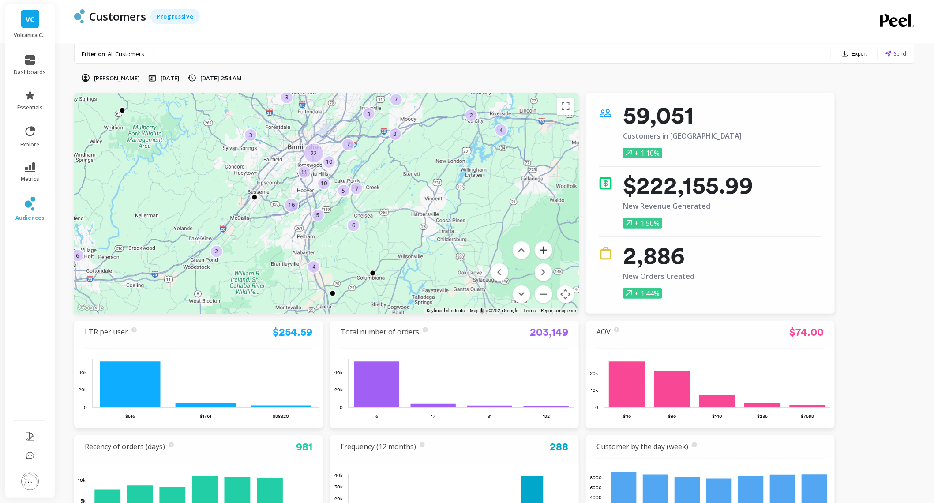
click at [548, 249] on button "Zoom in" at bounding box center [544, 250] width 18 height 18
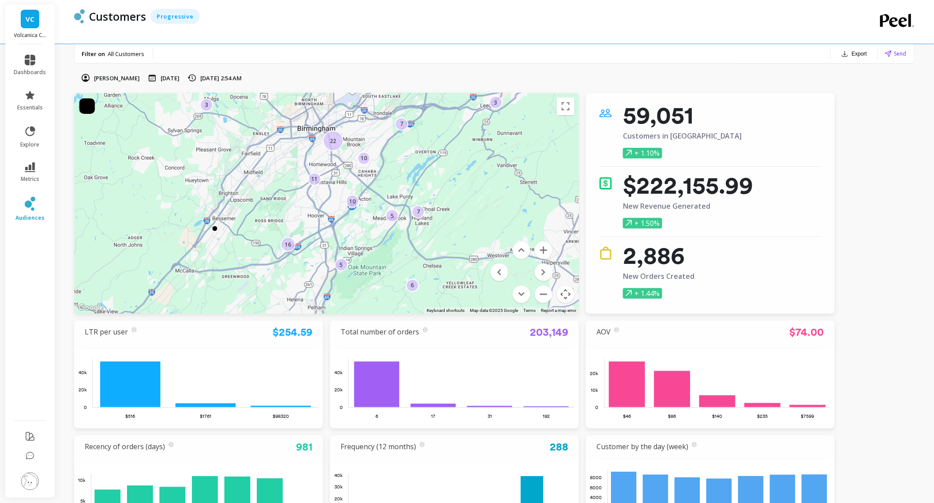
drag, startPoint x: 341, startPoint y: 158, endPoint x: 377, endPoint y: 201, distance: 55.8
click at [377, 201] on div "2 4 10 4 7 2 5 22 3 5 7 11 6 3 16 3 3 10 7 6" at bounding box center [326, 203] width 505 height 221
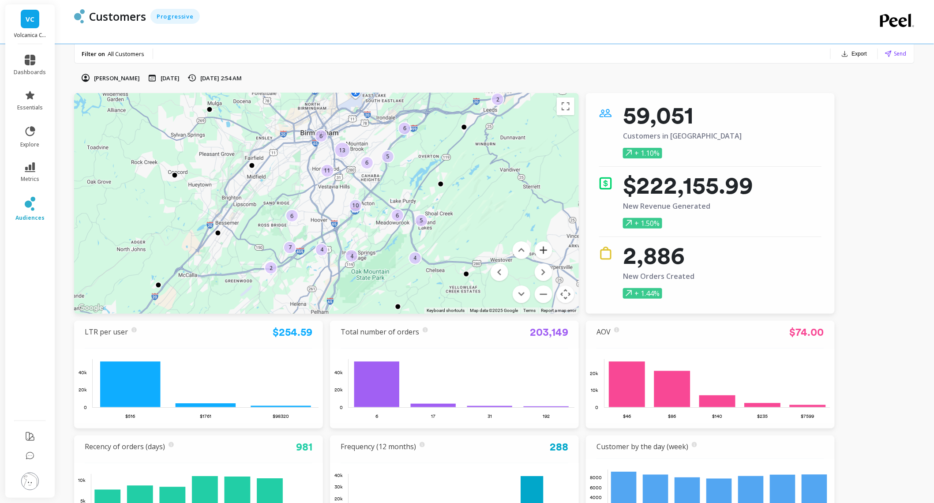
click at [543, 252] on button "Zoom in" at bounding box center [544, 250] width 18 height 18
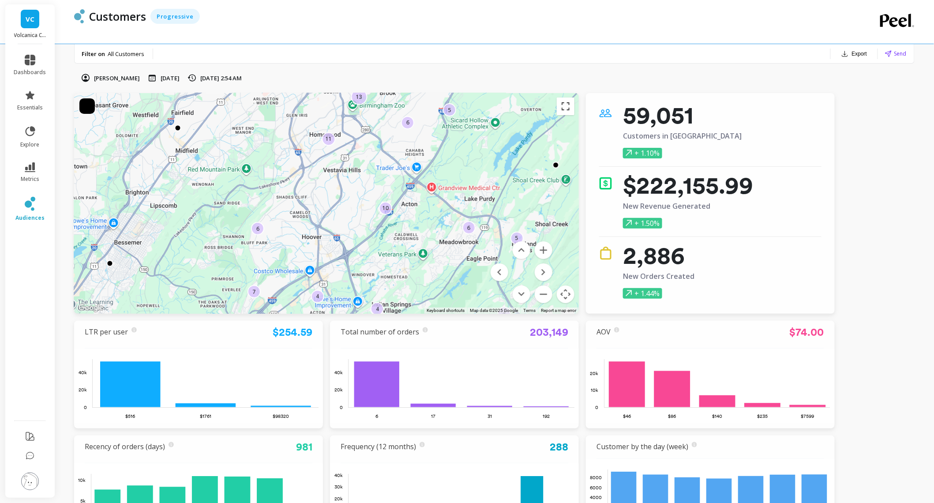
click at [563, 101] on button "Toggle fullscreen view" at bounding box center [566, 107] width 18 height 18
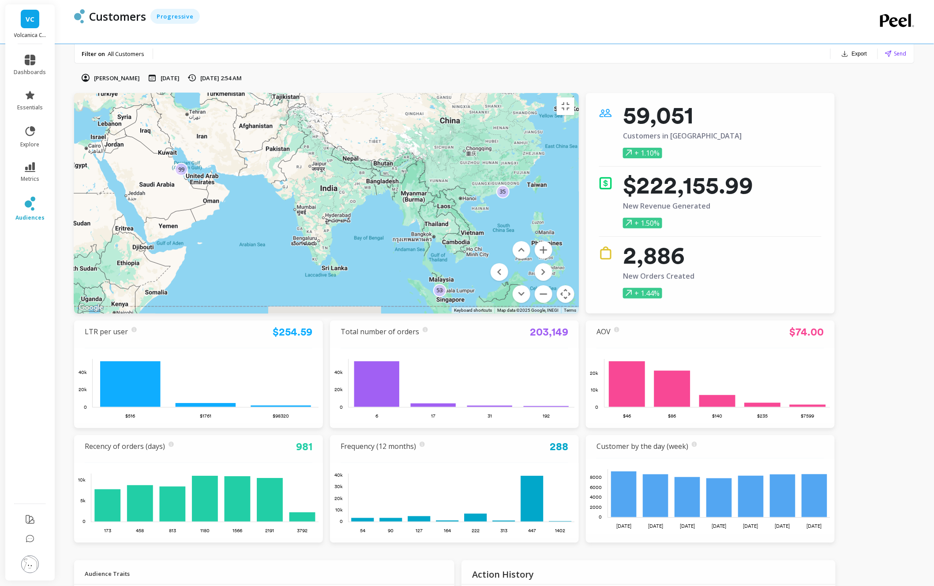
drag, startPoint x: 358, startPoint y: 249, endPoint x: 767, endPoint y: 225, distance: 409.7
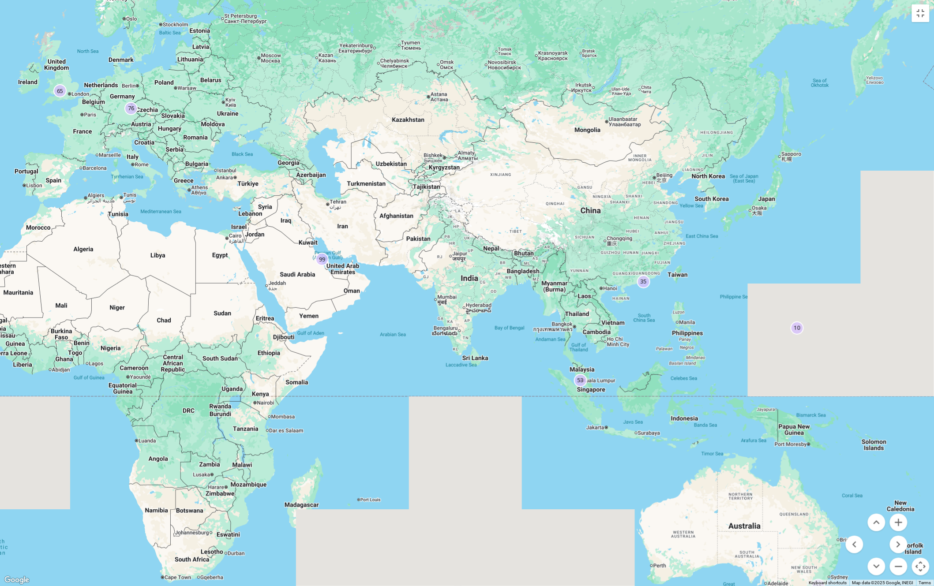
click at [767, 225] on div "53 1675 2178 65 53 2777 1820 1827 1288 2799 6759 970 2155 35 1383 475 3131 2529…" at bounding box center [467, 293] width 934 height 586
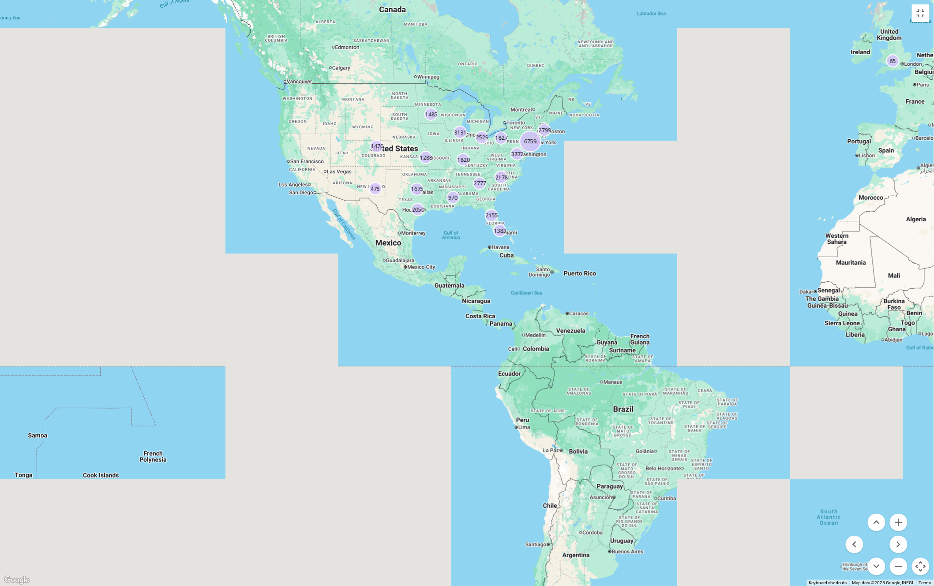
drag, startPoint x: 474, startPoint y: 195, endPoint x: 466, endPoint y: 214, distance: 20.0
click at [466, 214] on div "53 1675 2178 65 53 2777 1820 1827 1288 2799 6759 970 2155 35 1383 475 3131 2529…" at bounding box center [467, 293] width 934 height 586
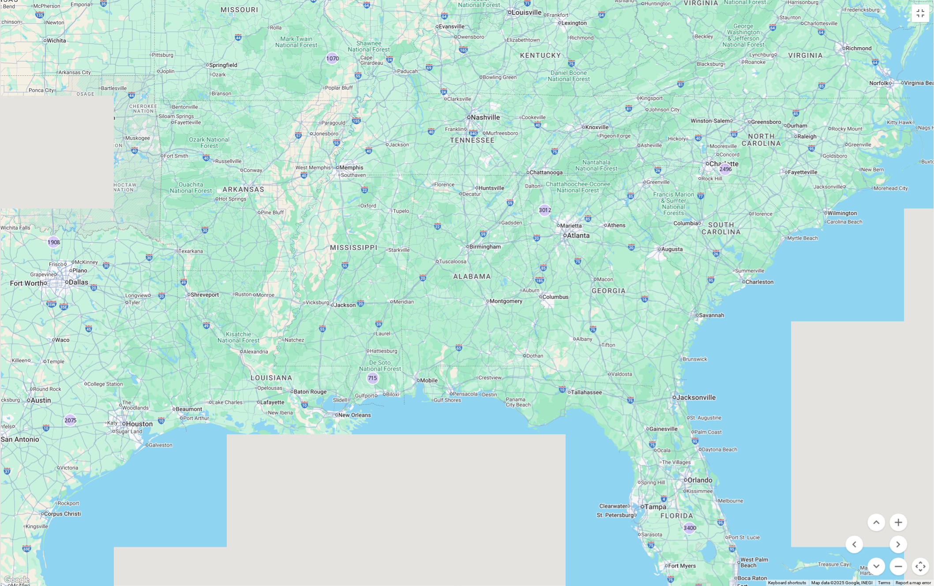
drag, startPoint x: 465, startPoint y: 227, endPoint x: 607, endPoint y: 243, distance: 142.1
click at [607, 243] on div "250 3235 3777 2203 1347 3182 1908 715 1070 1862 2800 2496 6761 3076 94 454 4355…" at bounding box center [467, 293] width 934 height 586
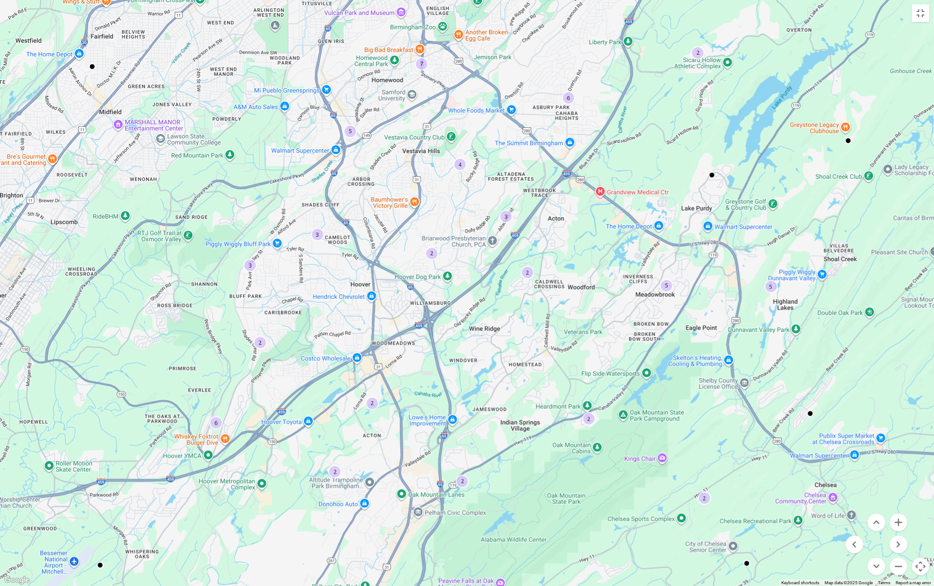
drag, startPoint x: 449, startPoint y: 132, endPoint x: 472, endPoint y: 286, distance: 155.6
click at [472, 286] on div "2 4 2 3 2 5 6 2 2 2 5 6 5 7 2 3 2 3 2" at bounding box center [467, 293] width 934 height 586
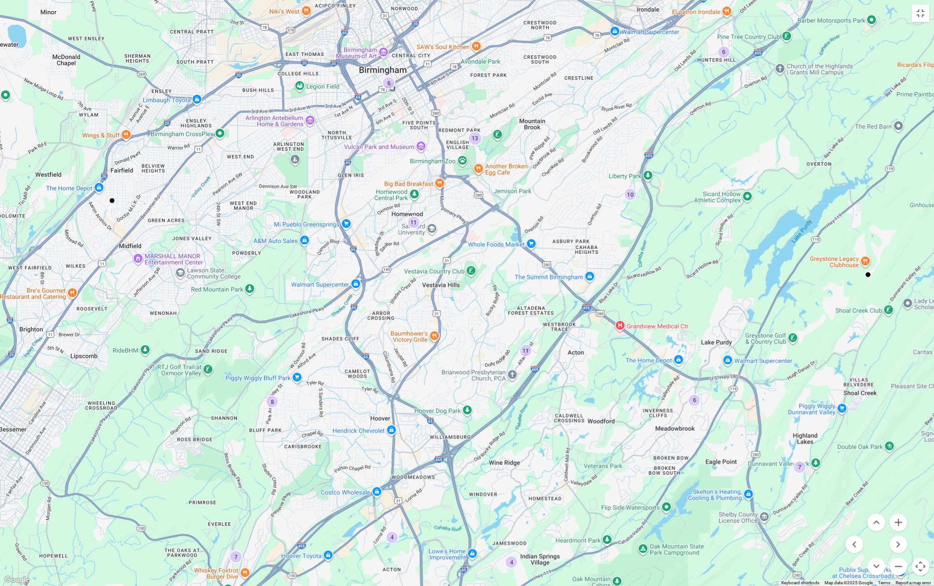
drag, startPoint x: 514, startPoint y: 399, endPoint x: 498, endPoint y: 383, distance: 22.5
click at [498, 383] on div "2 4 6 4 4 7 7 3 3 10 13 8 3 3 11 6 6 11" at bounding box center [862, 549] width 794 height 516
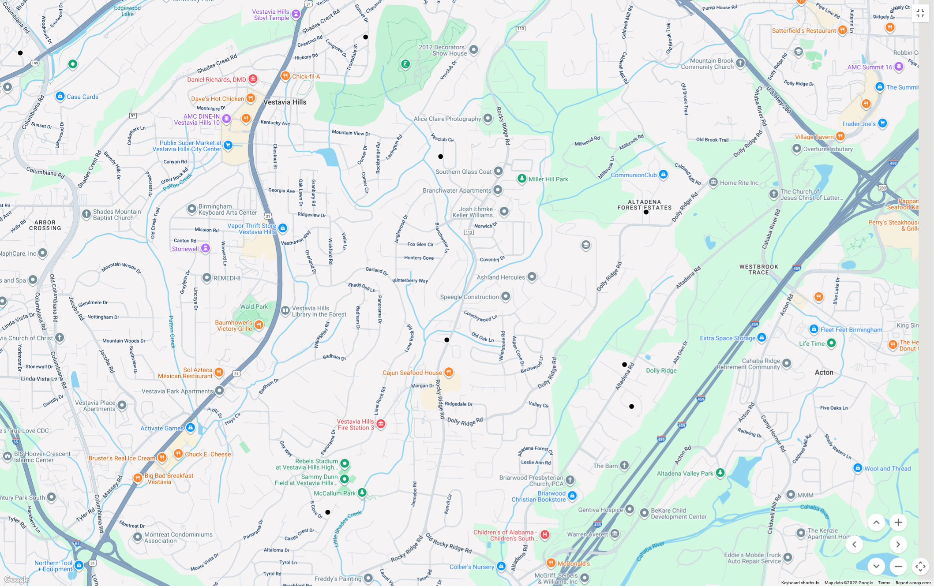
drag, startPoint x: 488, startPoint y: 269, endPoint x: 463, endPoint y: 308, distance: 45.8
click at [463, 308] on div at bounding box center [467, 293] width 934 height 586
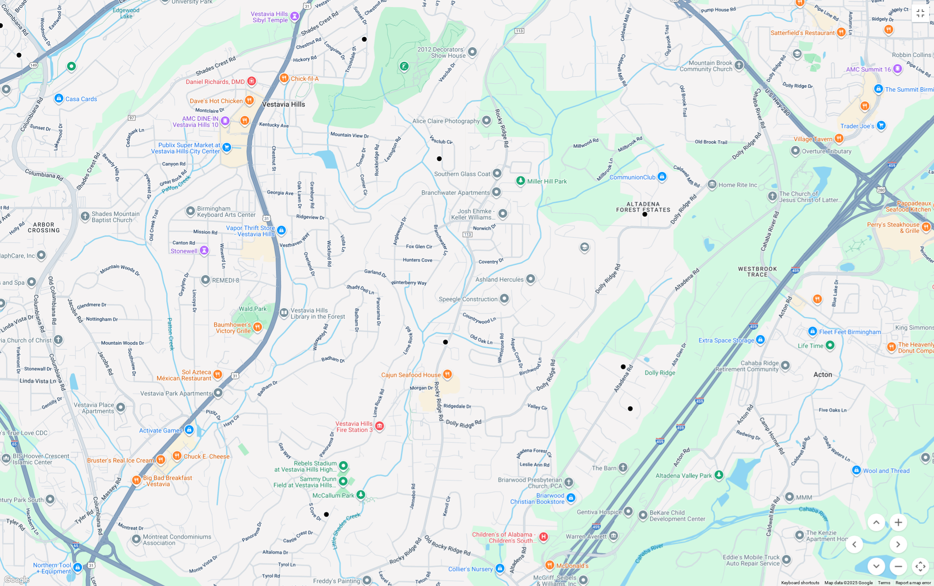
click at [445, 341] on div at bounding box center [445, 342] width 7 height 7
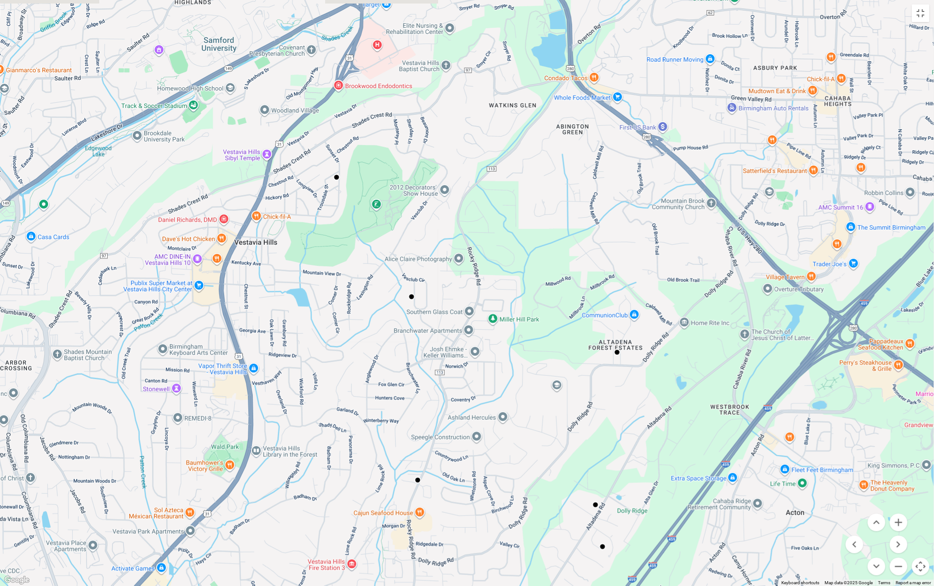
drag, startPoint x: 438, startPoint y: 154, endPoint x: 410, endPoint y: 293, distance: 141.7
click at [410, 293] on div at bounding box center [467, 293] width 934 height 586
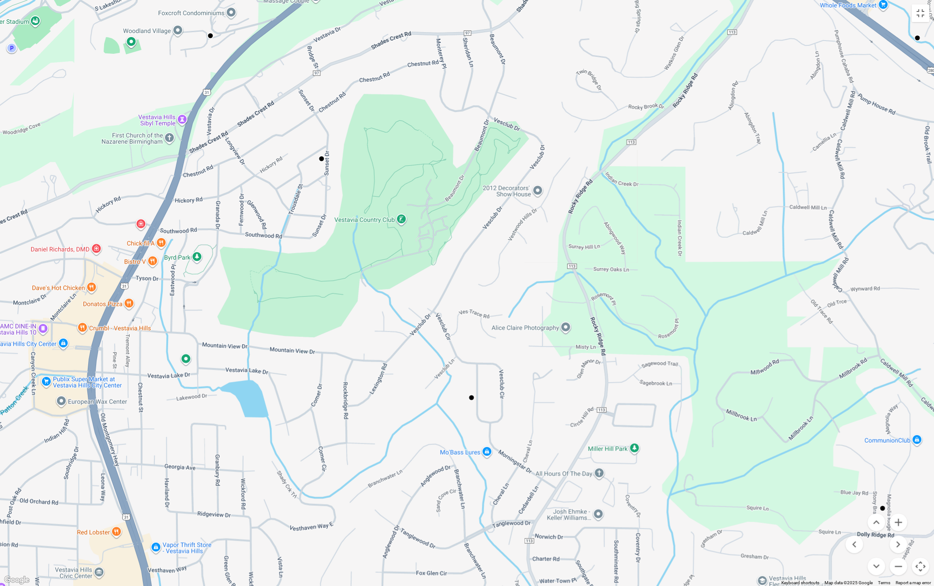
click at [469, 395] on div at bounding box center [471, 397] width 7 height 7
click at [471, 400] on div at bounding box center [471, 397] width 7 height 7
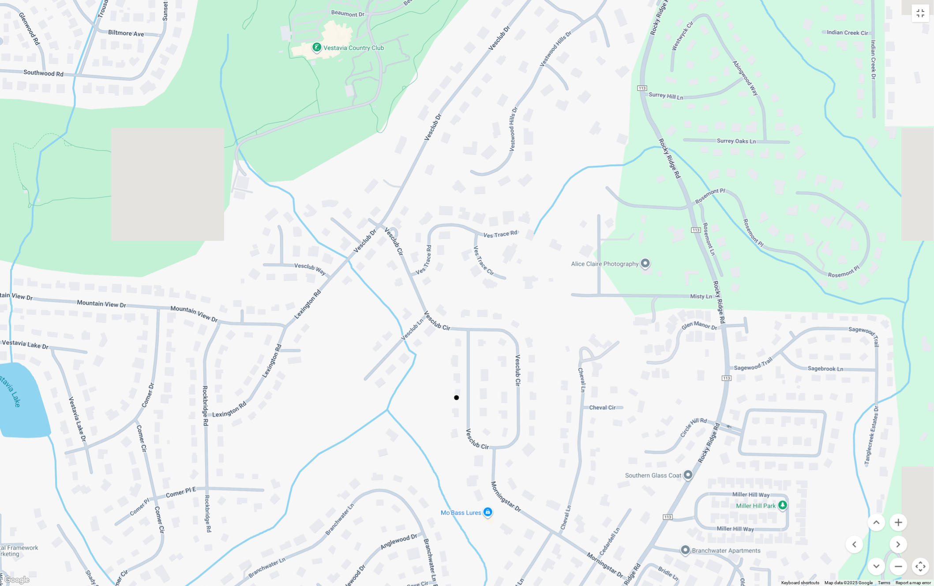
drag, startPoint x: 473, startPoint y: 396, endPoint x: 429, endPoint y: 383, distance: 46.1
click at [453, 394] on div at bounding box center [456, 397] width 7 height 7
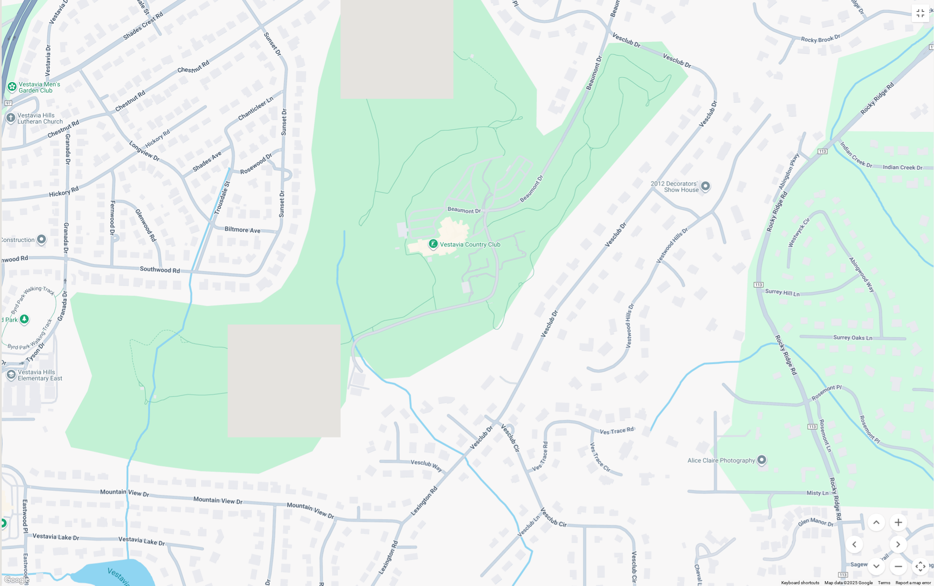
drag, startPoint x: 344, startPoint y: 183, endPoint x: 473, endPoint y: 404, distance: 255.9
click at [473, 404] on div at bounding box center [467, 293] width 934 height 586
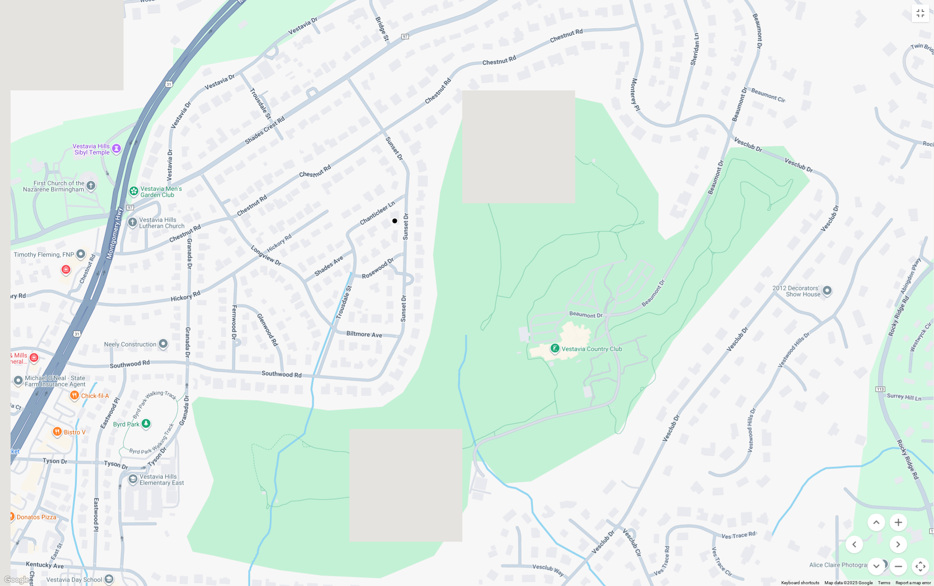
drag, startPoint x: 338, startPoint y: 270, endPoint x: 524, endPoint y: 342, distance: 199.3
click at [524, 342] on div at bounding box center [467, 293] width 934 height 586
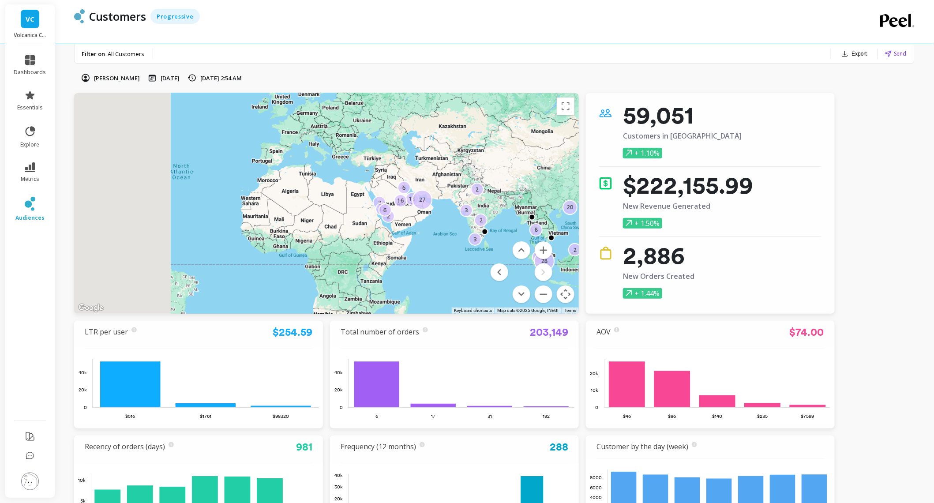
drag, startPoint x: 231, startPoint y: 216, endPoint x: 402, endPoint y: 225, distance: 171.0
click at [402, 225] on div "20 3 2 2 3 18 2 3 27 3 12 3 4 28 4 8 2 6 2 6 16" at bounding box center [326, 203] width 505 height 221
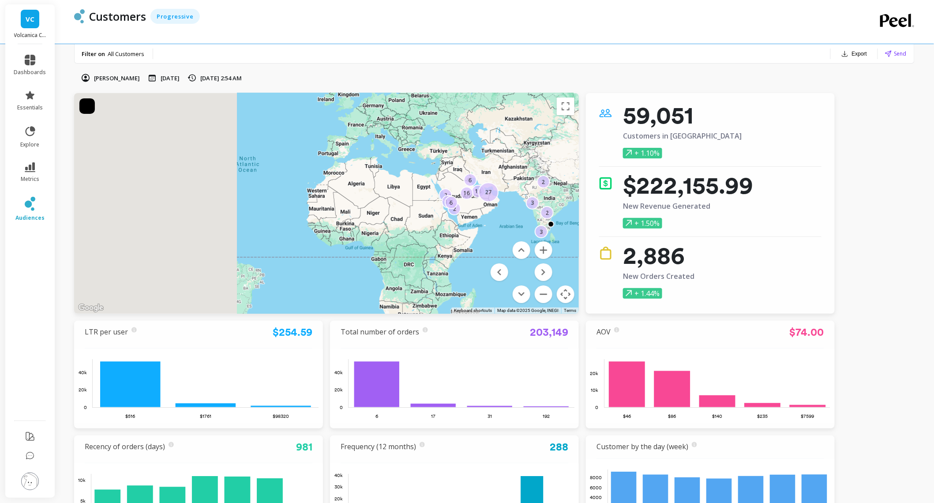
drag, startPoint x: 278, startPoint y: 191, endPoint x: 498, endPoint y: 181, distance: 219.9
click at [498, 181] on div "20 3 2 2 3 18 2 3 27 3 12 3 4 28 4 8 2 6 2 6 16" at bounding box center [326, 203] width 505 height 221
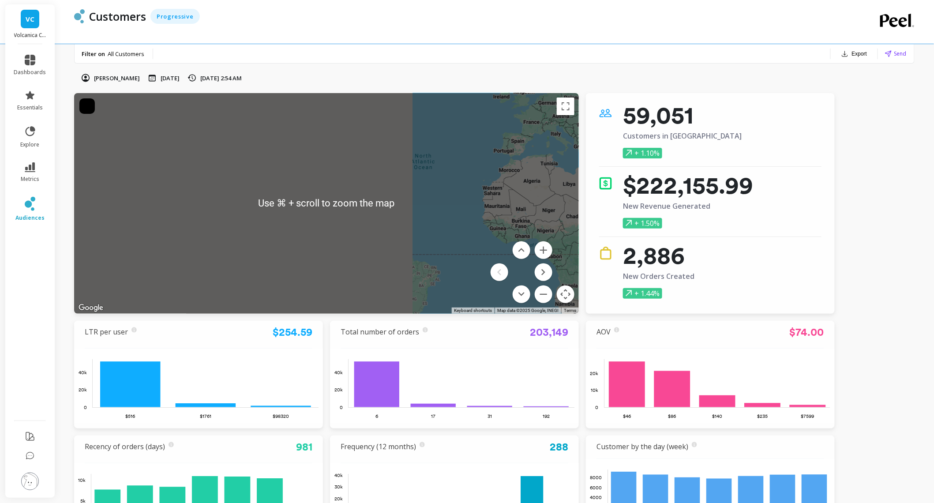
click at [498, 172] on div "20 3 2 2 3 18 2 3 27 3 12 3 4 28 4 8 2 6 2 6 16" at bounding box center [326, 203] width 505 height 221
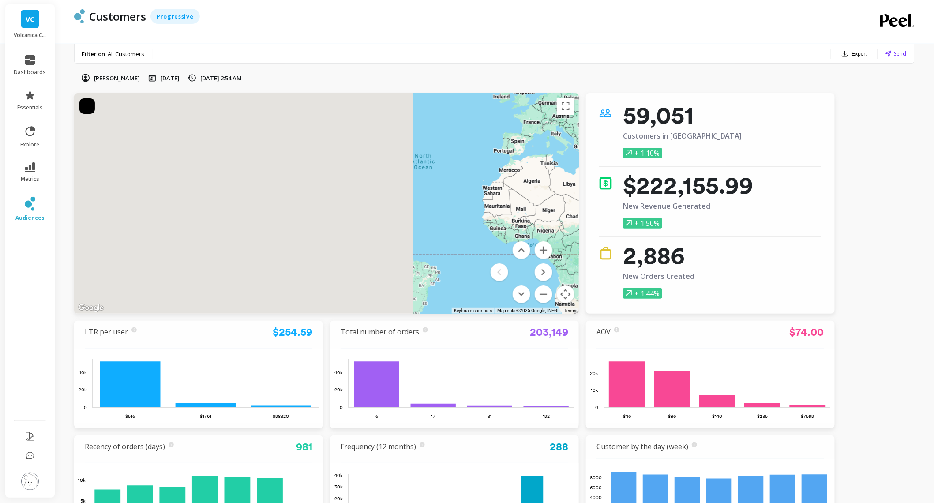
drag, startPoint x: 430, startPoint y: 177, endPoint x: 520, endPoint y: 177, distance: 90.4
click at [520, 177] on div "20 3 2 2 3 18 2 3 27 3 12 3 4 28 4 8 2 6 2 6 16" at bounding box center [326, 203] width 505 height 221
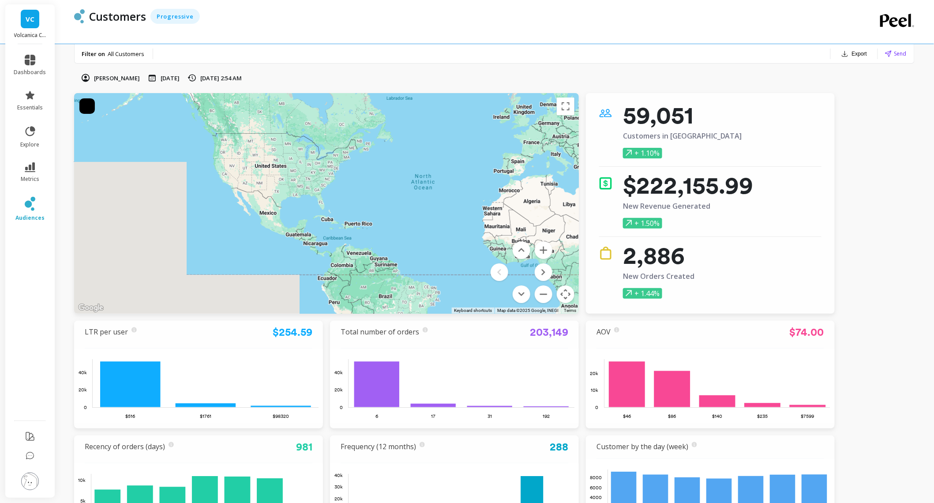
drag, startPoint x: 469, startPoint y: 178, endPoint x: 529, endPoint y: 198, distance: 63.2
click at [529, 198] on div "20 3 2 2 3 18 2 3 27 3 12 3 4 28 4 8 2 6 2 6 16" at bounding box center [326, 203] width 505 height 221
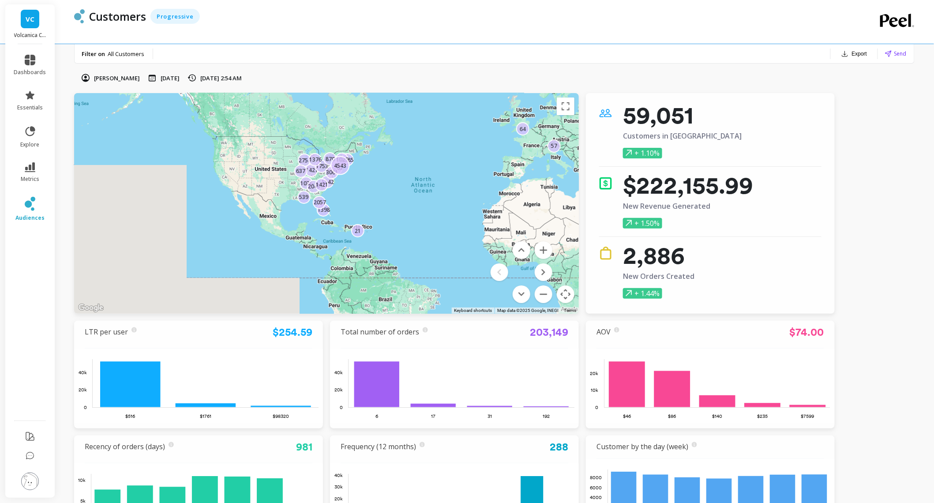
drag, startPoint x: 436, startPoint y: 225, endPoint x: 461, endPoint y: 222, distance: 24.5
click at [461, 222] on div "1398 1036 1421 57 44 2756 1142 2203 11 637 1753 1376 2057 3061 64 870 2185 51 1…" at bounding box center [723, 458] width 794 height 516
